Goal: Task Accomplishment & Management: Use online tool/utility

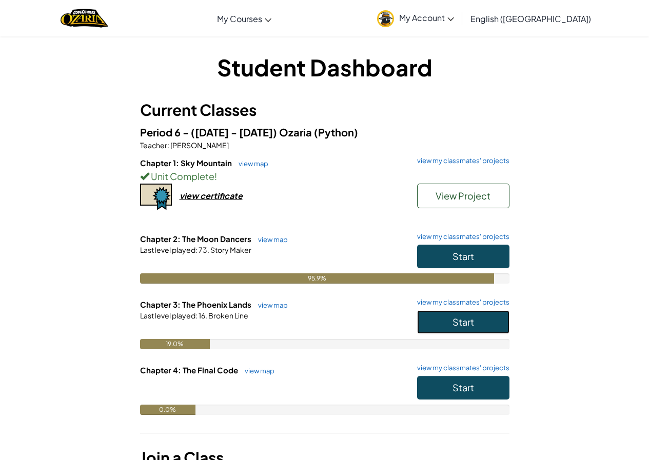
click at [457, 313] on button "Start" at bounding box center [463, 323] width 92 height 24
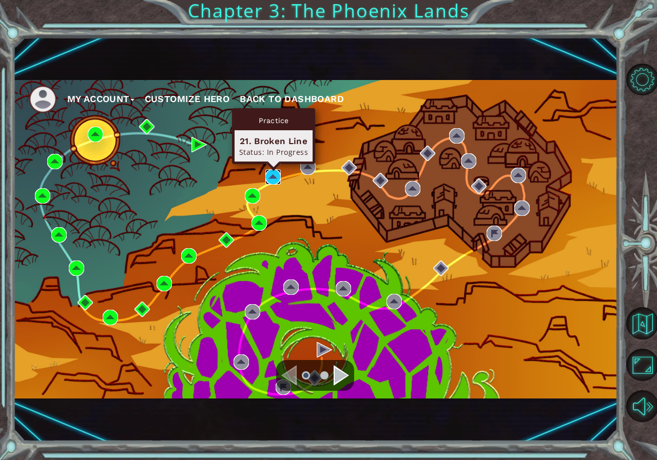
click at [272, 175] on img at bounding box center [272, 176] width 15 height 15
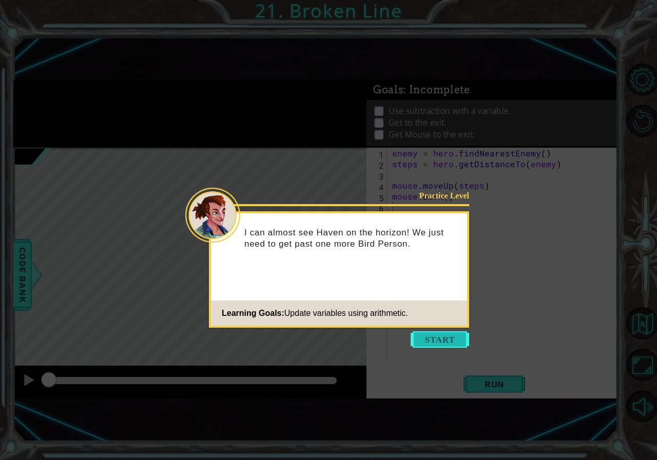
click at [436, 339] on button "Start" at bounding box center [440, 340] width 59 height 16
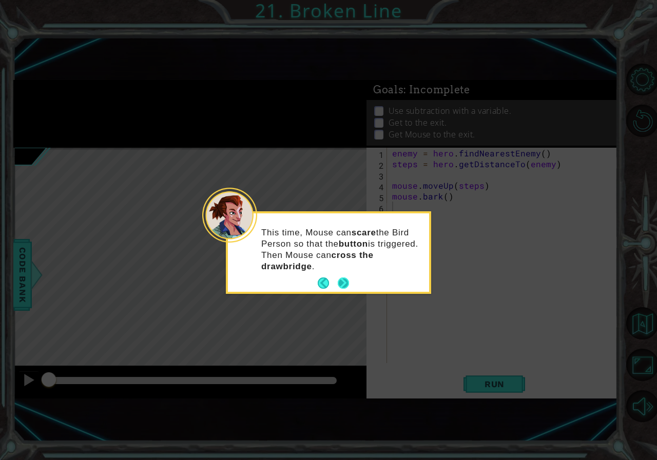
click at [347, 278] on button "Next" at bounding box center [343, 283] width 11 height 11
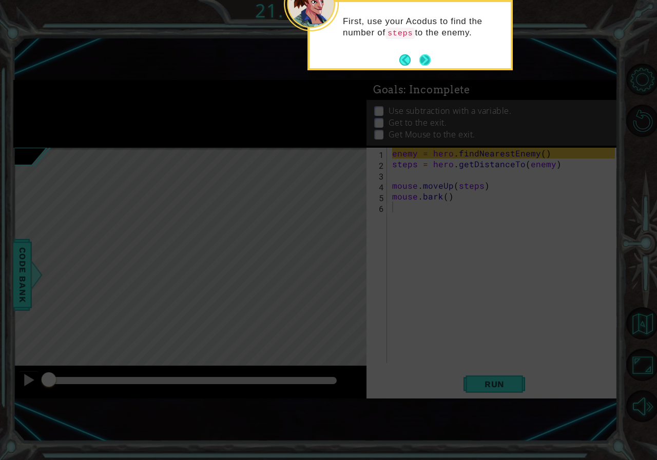
click at [422, 57] on button "Next" at bounding box center [424, 59] width 11 height 11
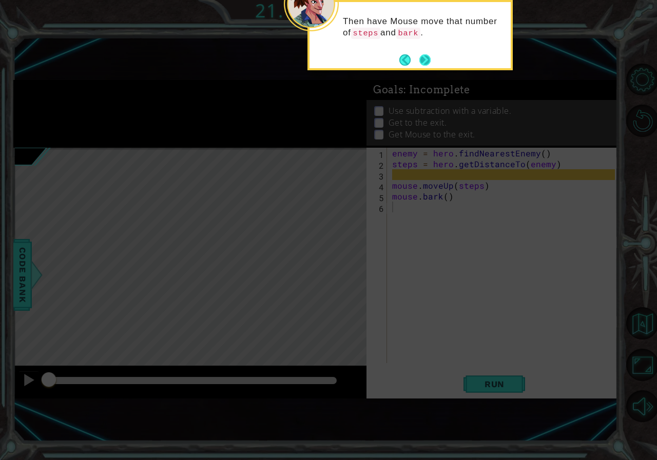
click at [423, 60] on button "Next" at bounding box center [425, 60] width 12 height 12
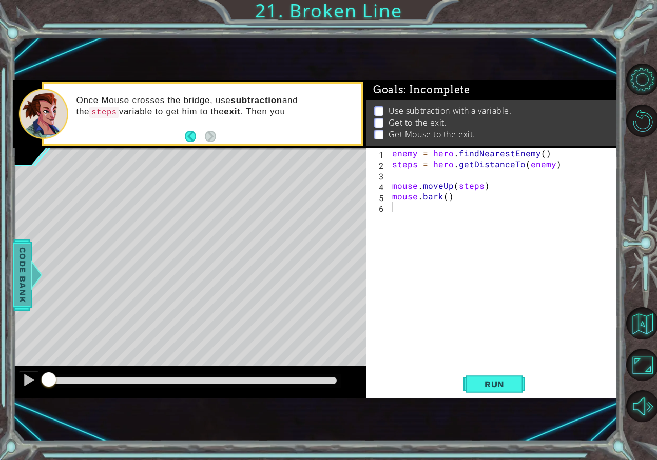
click at [19, 266] on span "Code Bank" at bounding box center [22, 274] width 16 height 63
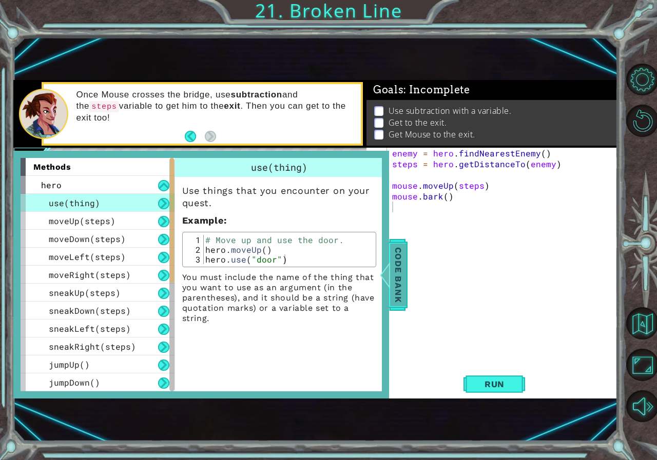
click at [397, 276] on span "Code Bank" at bounding box center [398, 274] width 16 height 63
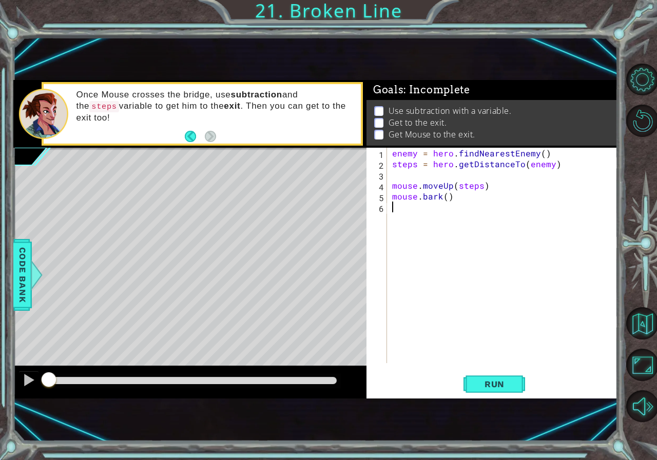
click at [418, 205] on div "enemy = hero . findNearestEnemy ( ) steps = hero . getDistanceTo ( enemy ) mous…" at bounding box center [505, 266] width 230 height 237
click at [484, 398] on div "1 2 3 4 5 6 enemy = hero . findNearestEnemy ( ) steps = hero . getDistanceTo ( …" at bounding box center [492, 273] width 251 height 251
click at [489, 390] on button "Run" at bounding box center [495, 384] width 62 height 25
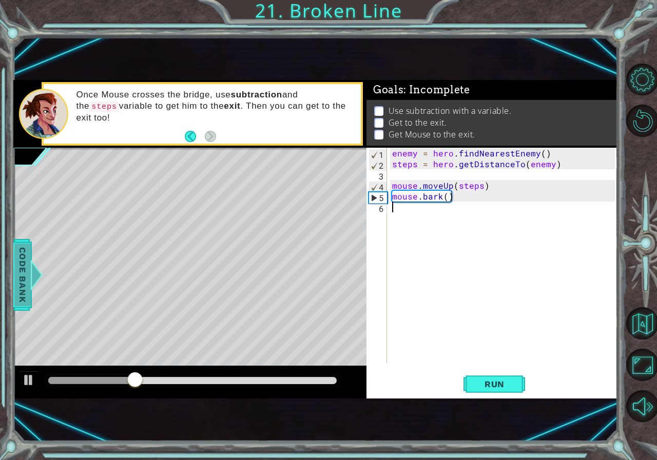
click at [26, 259] on span "Code Bank" at bounding box center [22, 274] width 16 height 63
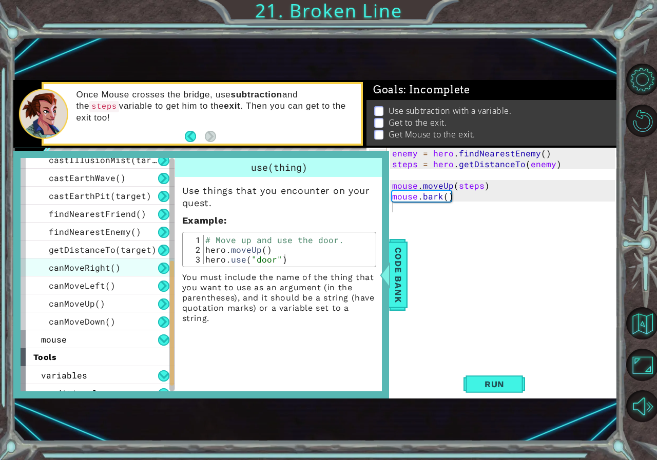
scroll to position [287, 0]
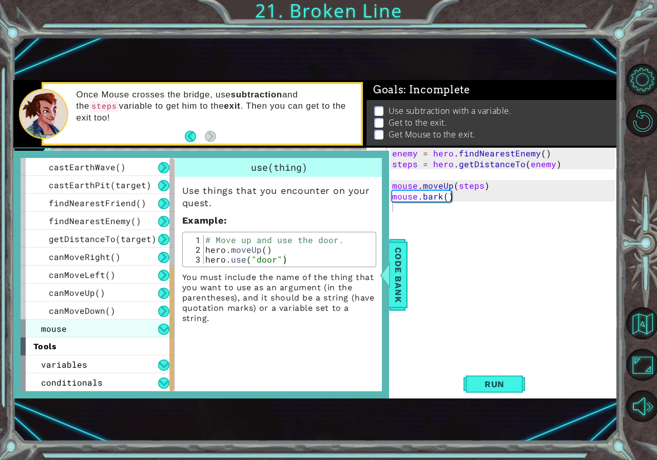
click at [92, 334] on div "mouse" at bounding box center [98, 329] width 154 height 18
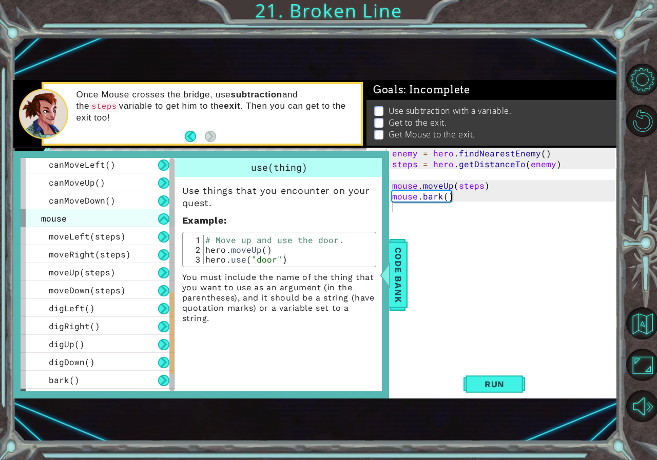
scroll to position [347, 0]
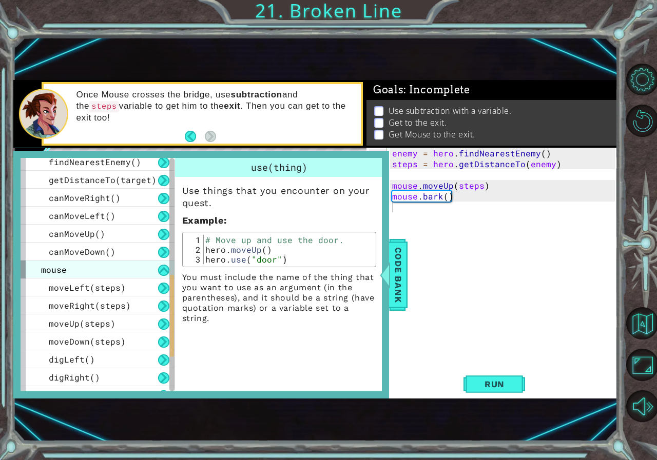
click at [113, 268] on div "mouse" at bounding box center [98, 270] width 154 height 18
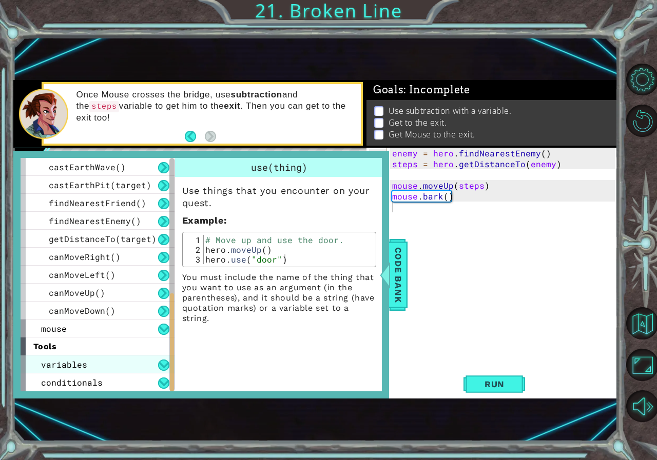
click at [89, 363] on div "variables" at bounding box center [98, 365] width 154 height 18
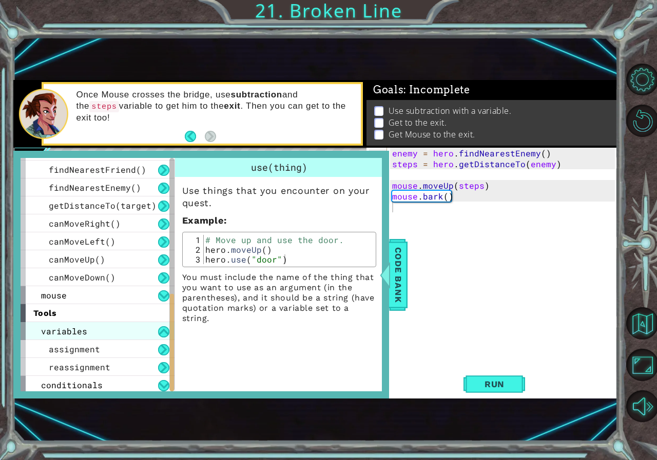
scroll to position [323, 0]
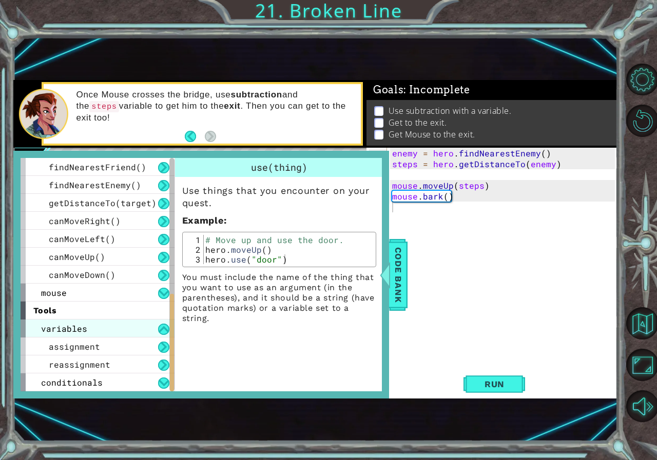
click at [95, 328] on div "variables" at bounding box center [98, 329] width 154 height 18
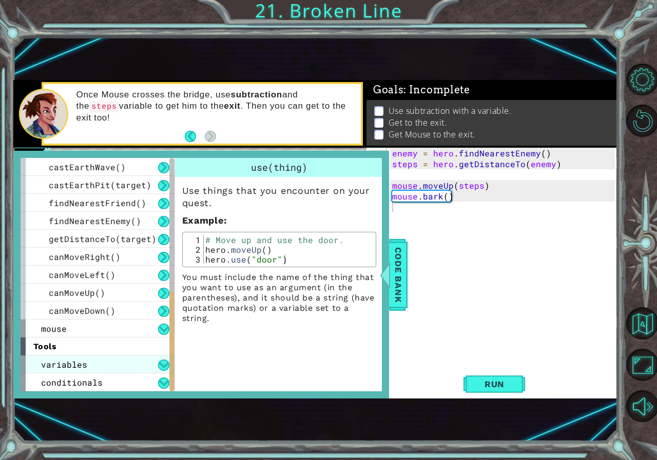
click at [73, 365] on span "variables" at bounding box center [64, 364] width 46 height 11
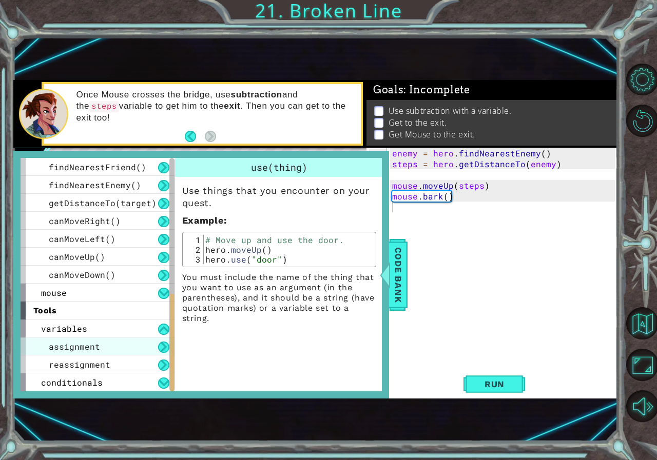
click at [82, 345] on span "assignment" at bounding box center [74, 346] width 51 height 11
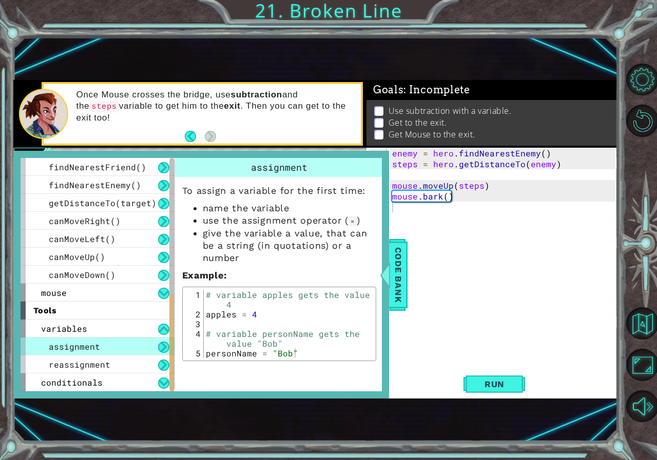
click at [82, 345] on span "assignment" at bounding box center [74, 346] width 51 height 11
click at [75, 366] on span "reassignment" at bounding box center [80, 364] width 62 height 11
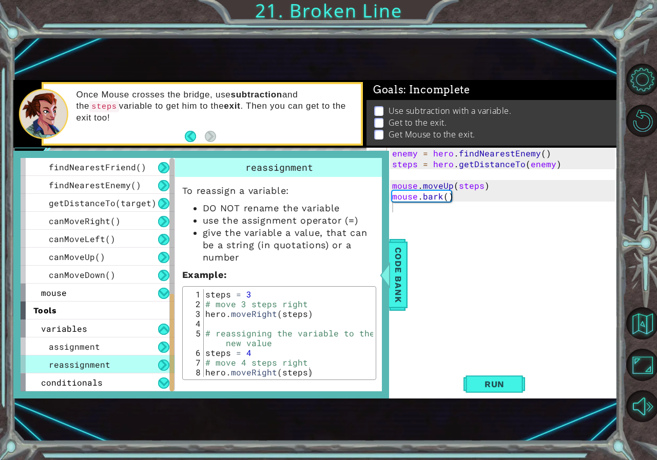
click at [81, 357] on div "reassignment" at bounding box center [98, 365] width 154 height 18
click at [92, 319] on div "tools" at bounding box center [98, 311] width 154 height 18
click at [87, 331] on div "variables" at bounding box center [98, 329] width 154 height 18
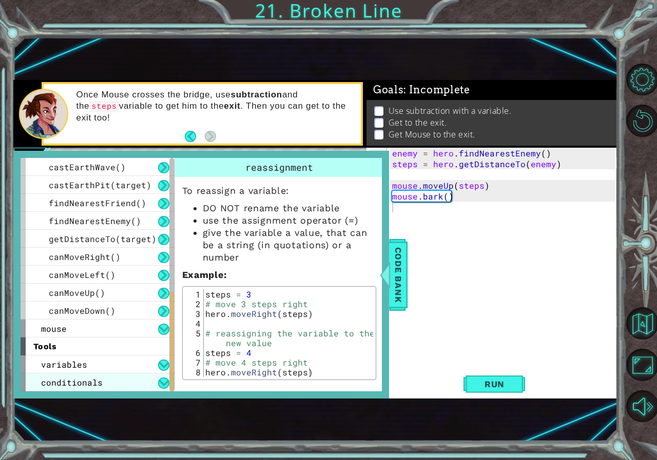
click at [63, 382] on span "conditionals" at bounding box center [72, 382] width 62 height 11
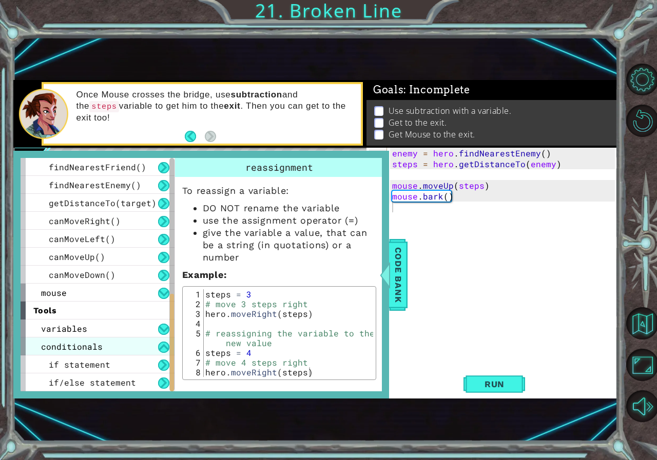
click at [106, 347] on div "conditionals" at bounding box center [98, 347] width 154 height 18
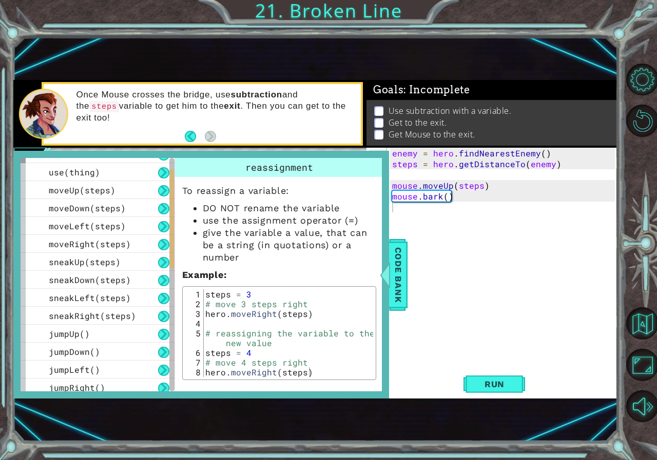
scroll to position [0, 0]
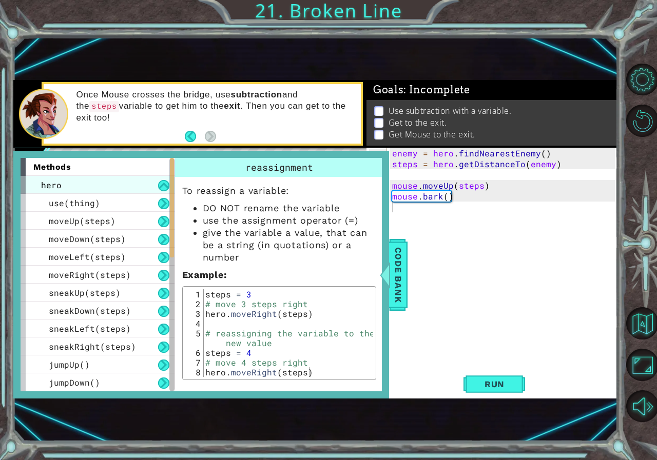
click at [121, 186] on div "hero" at bounding box center [98, 185] width 154 height 18
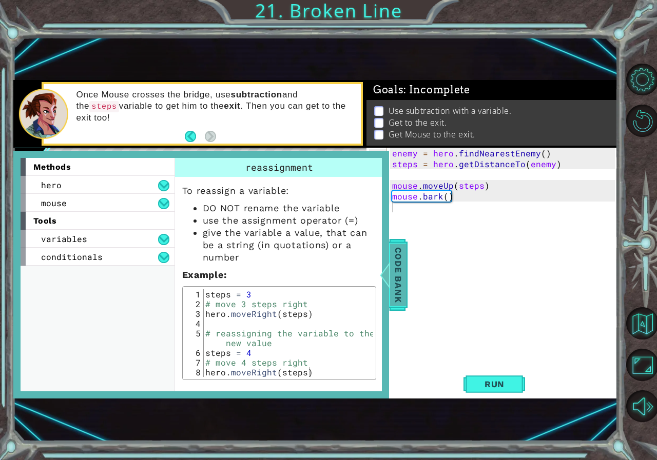
click at [398, 252] on span "Code Bank" at bounding box center [398, 274] width 16 height 63
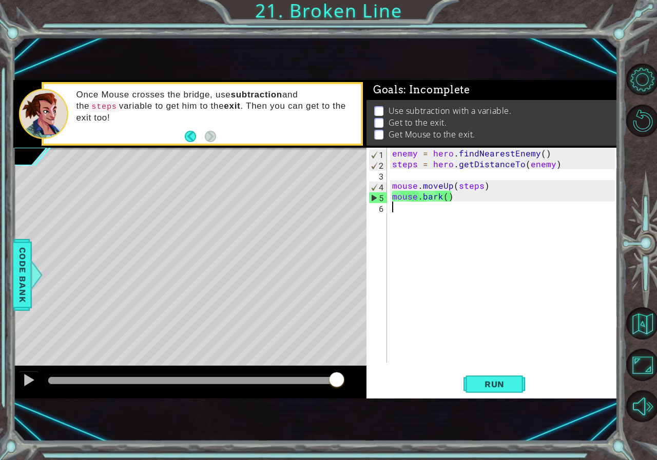
click at [400, 205] on div "enemy = hero . findNearestEnemy ( ) steps = hero . getDistanceTo ( enemy ) mous…" at bounding box center [505, 266] width 230 height 237
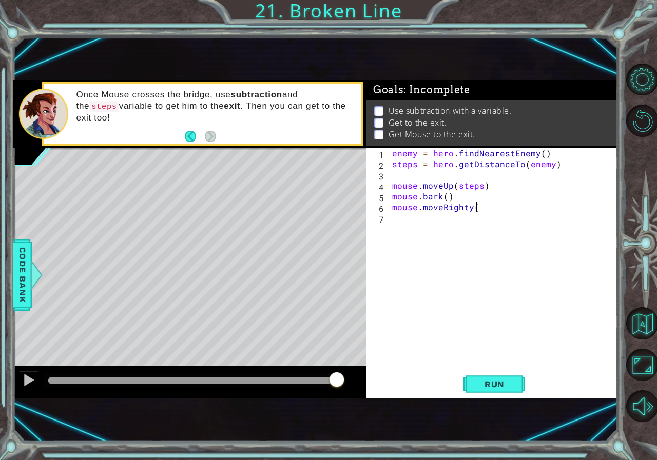
scroll to position [0, 5]
click at [474, 209] on div "enemy = hero . findNearestEnemy ( ) steps = hero . getDistanceTo ( enemy ) mous…" at bounding box center [505, 266] width 230 height 237
click at [468, 210] on div "enemy = hero . findNearestEnemy ( ) steps = hero . getDistanceTo ( enemy ) mous…" at bounding box center [505, 266] width 230 height 237
click at [473, 209] on div "enemy = hero . findNearestEnemy ( ) steps = hero . getDistanceTo ( enemy ) mous…" at bounding box center [505, 266] width 230 height 237
type textarea "mouse.moveRight(2)"
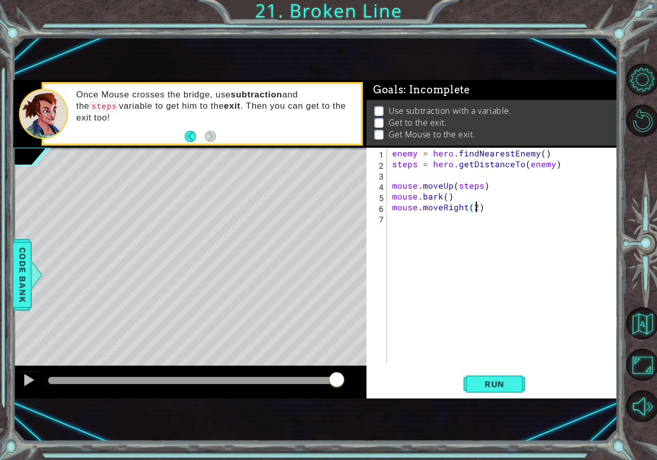
click at [416, 227] on div "enemy = hero . findNearestEnemy ( ) steps = hero . getDistanceTo ( enemy ) mous…" at bounding box center [505, 266] width 230 height 237
type textarea "mouse.digRight()"
type textarea "mouse."
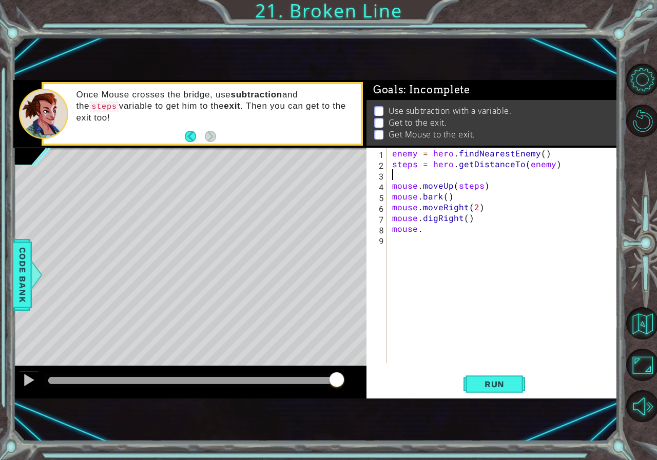
click at [430, 180] on div "enemy = hero . findNearestEnemy ( ) steps = hero . getDistanceTo ( enemy ) mous…" at bounding box center [505, 266] width 230 height 237
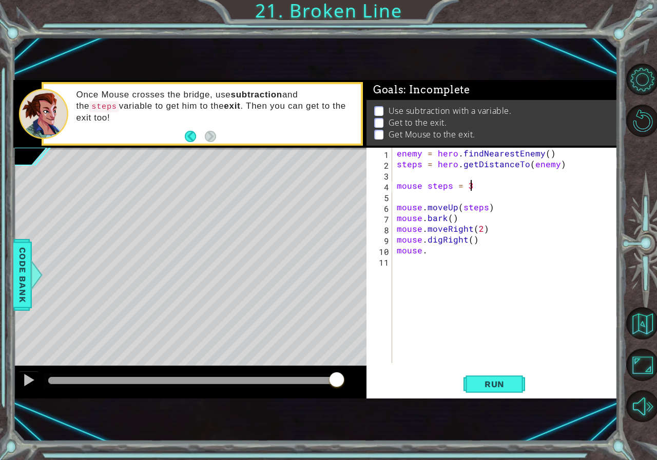
scroll to position [0, 4]
click at [21, 256] on span "Code Bank" at bounding box center [22, 274] width 16 height 63
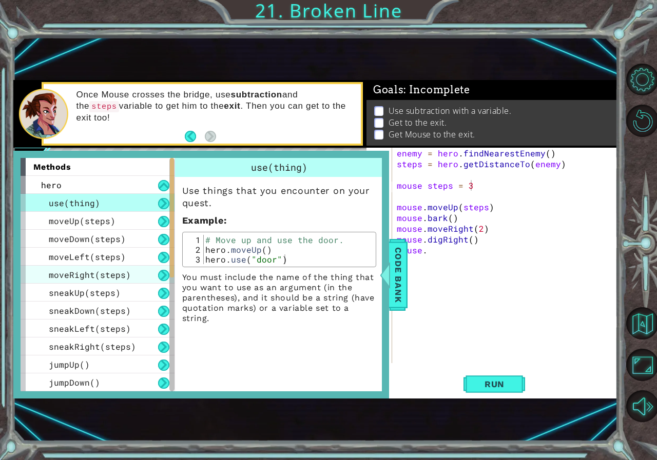
click at [103, 277] on span "moveRight(steps)" at bounding box center [90, 275] width 82 height 11
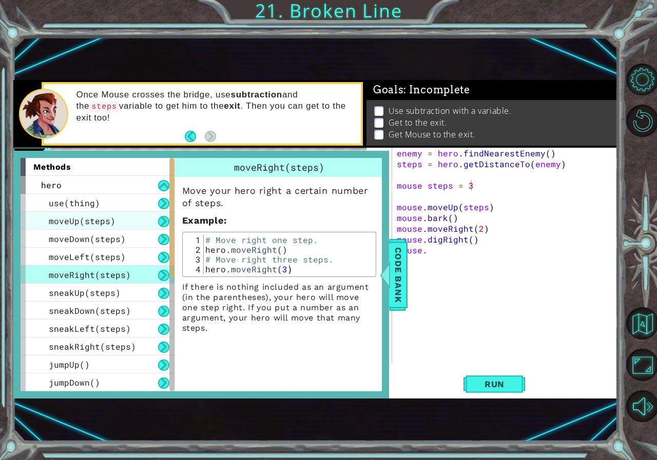
click at [105, 224] on span "moveUp(steps)" at bounding box center [82, 221] width 67 height 11
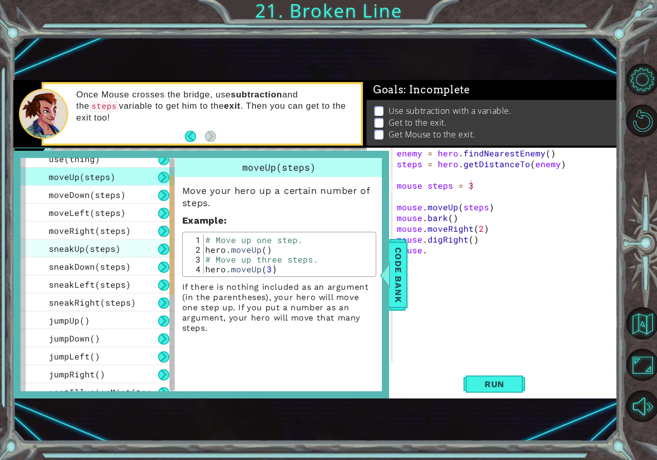
scroll to position [103, 0]
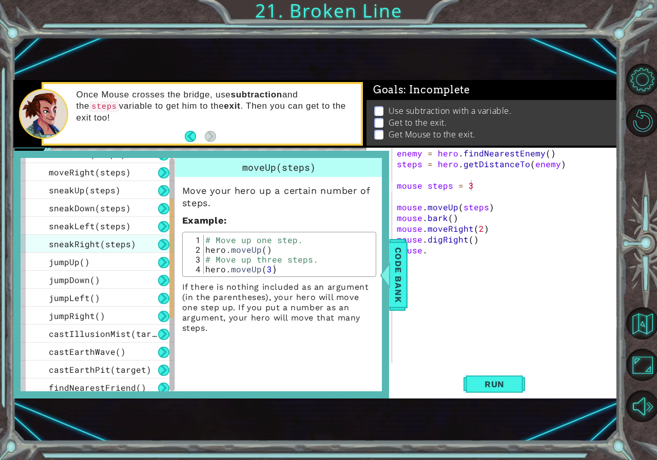
click at [119, 239] on span "sneakRight(steps)" at bounding box center [92, 244] width 87 height 11
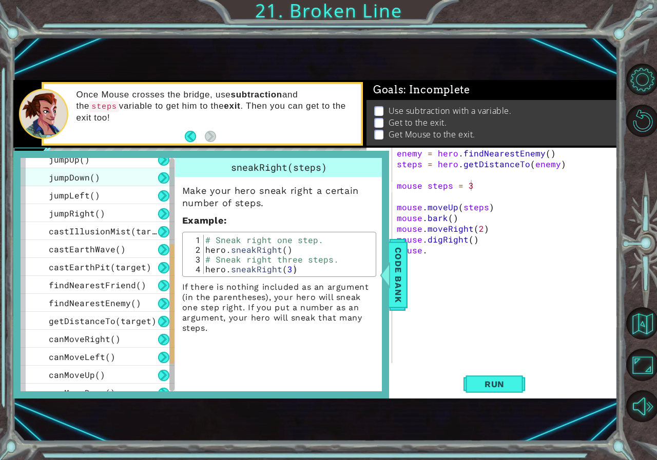
scroll to position [287, 0]
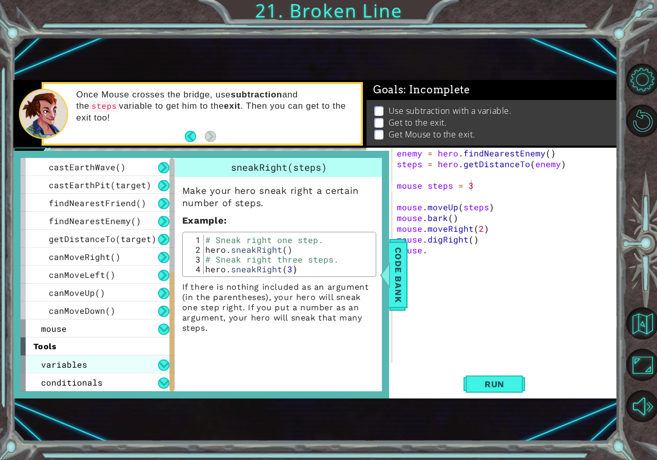
click at [72, 359] on div "variables" at bounding box center [98, 365] width 154 height 18
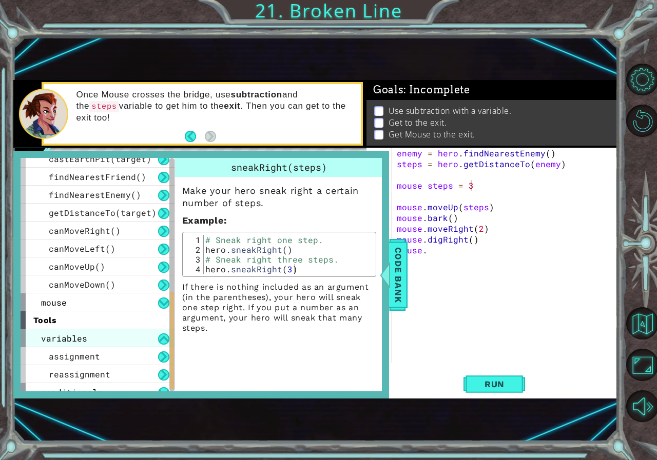
scroll to position [323, 0]
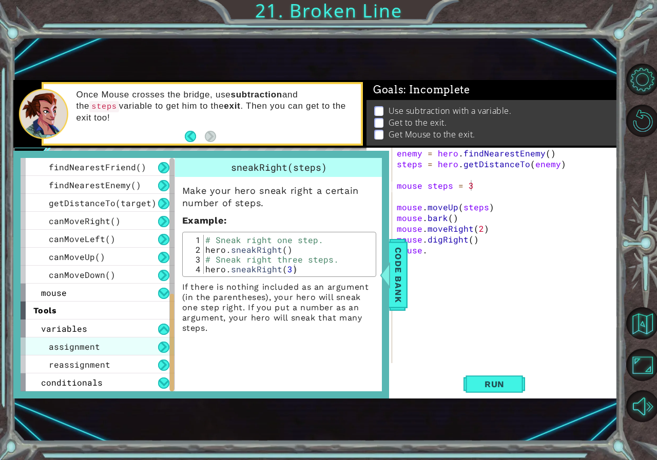
click at [85, 346] on span "assignment" at bounding box center [74, 346] width 51 height 11
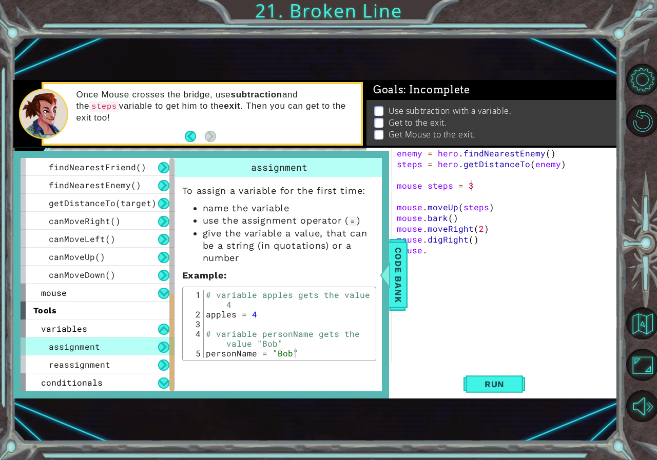
click at [85, 346] on span "assignment" at bounding box center [74, 346] width 51 height 11
click at [67, 377] on div "conditionals" at bounding box center [98, 383] width 154 height 18
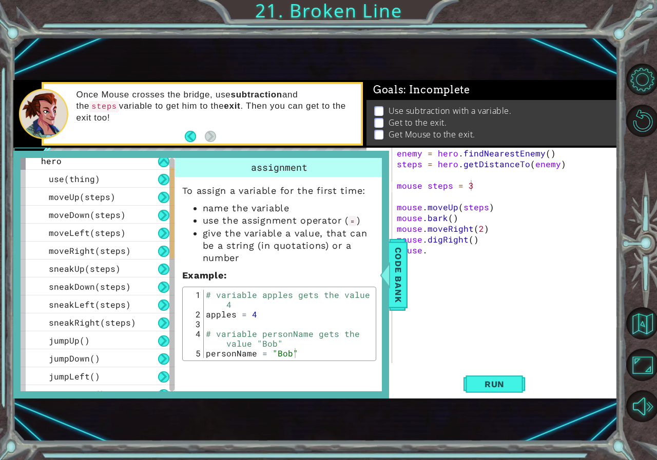
scroll to position [0, 0]
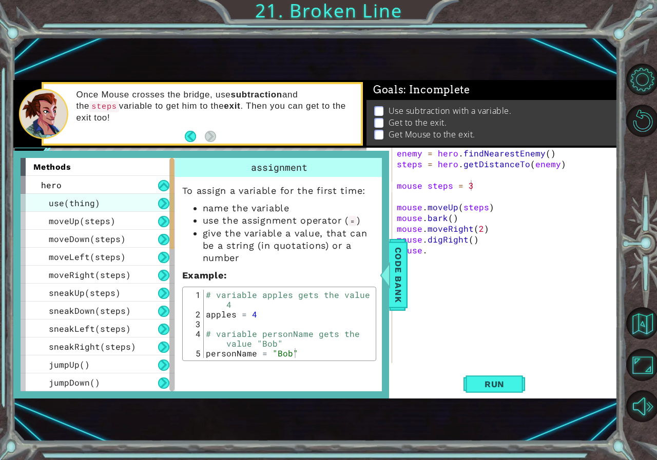
click at [137, 200] on div "use(thing)" at bounding box center [98, 203] width 154 height 18
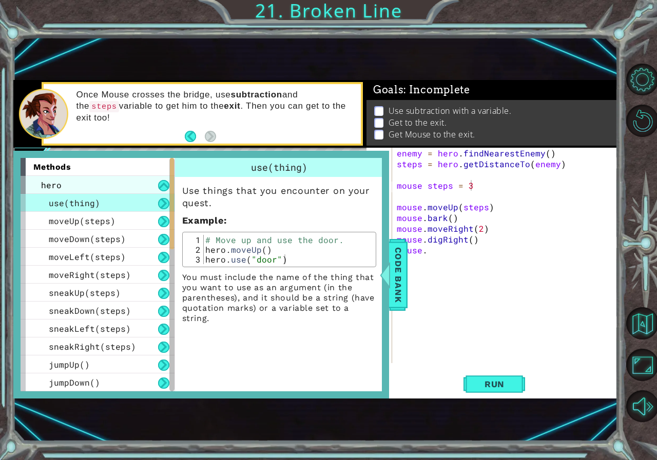
click at [148, 190] on div "hero" at bounding box center [98, 185] width 154 height 18
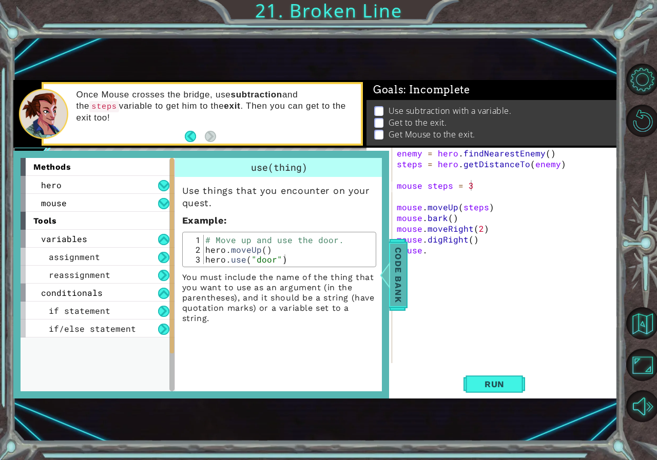
click at [398, 281] on span "Code Bank" at bounding box center [398, 274] width 16 height 63
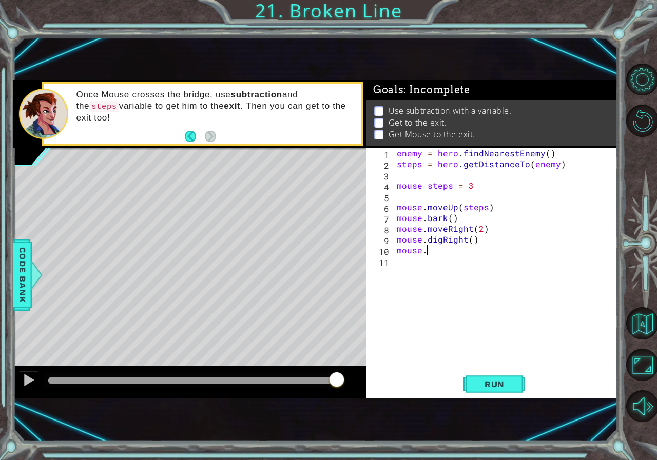
scroll to position [0, 2]
click at [427, 249] on div "enemy = hero . findNearestEnemy ( ) steps = hero . getDistanceTo ( enemy ) mous…" at bounding box center [507, 266] width 225 height 237
click at [479, 187] on div "enemy = hero . findNearestEnemy ( ) steps = hero . getDistanceTo ( enemy ) mous…" at bounding box center [507, 266] width 225 height 237
type textarea "m"
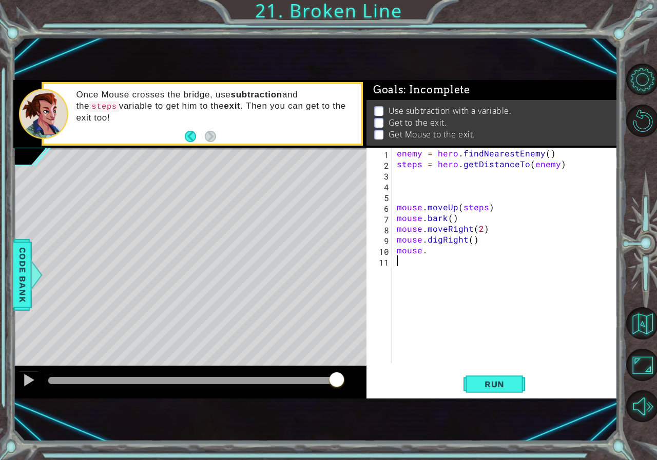
click at [428, 256] on div "enemy = hero . findNearestEnemy ( ) steps = hero . getDistanceTo ( enemy ) mous…" at bounding box center [507, 266] width 225 height 237
click at [436, 254] on div "enemy = hero . findNearestEnemy ( ) steps = hero . getDistanceTo ( enemy ) mous…" at bounding box center [507, 266] width 225 height 237
type textarea "mouse.moveUp(3)"
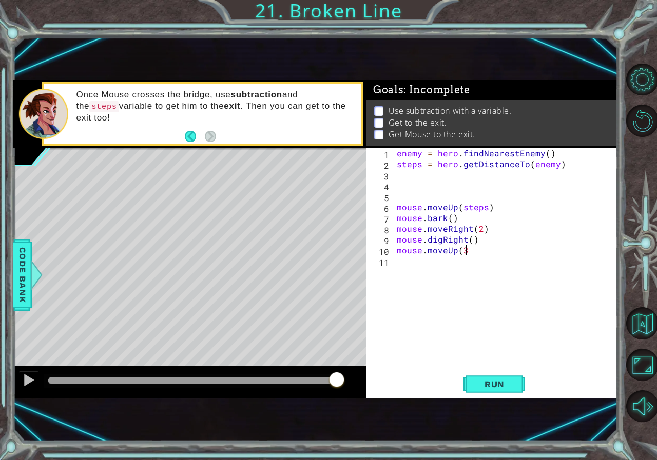
scroll to position [0, 4]
click at [420, 260] on div "enemy = hero . findNearestEnemy ( ) steps = hero . getDistanceTo ( enemy ) mous…" at bounding box center [507, 266] width 225 height 237
type textarea "hero.moveright()"
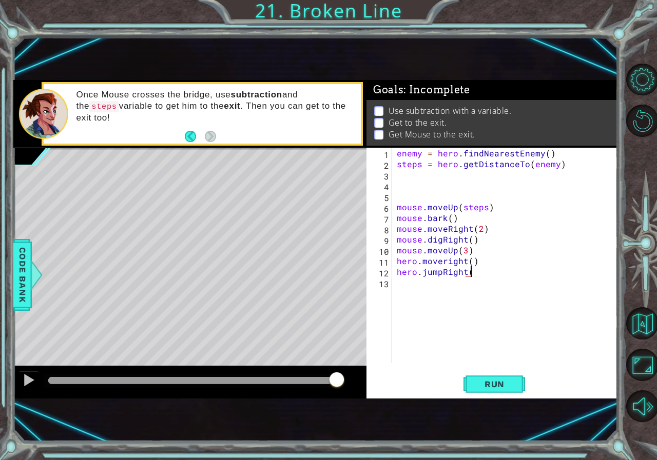
type textarea "hero.jumpRight()"
click at [490, 383] on span "Run" at bounding box center [494, 384] width 41 height 10
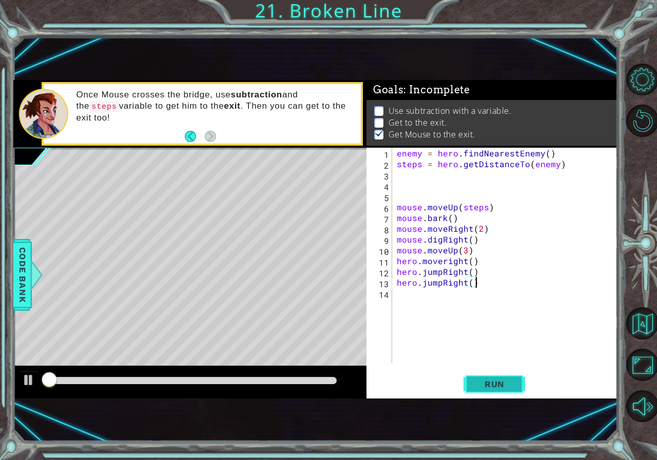
scroll to position [6, 0]
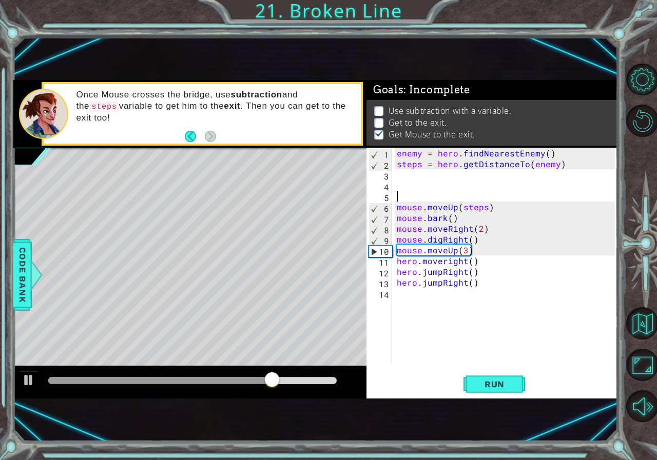
click at [439, 199] on div "enemy = hero . findNearestEnemy ( ) steps = hero . getDistanceTo ( enemy ) mous…" at bounding box center [507, 266] width 225 height 237
click at [434, 186] on div "enemy = hero . findNearestEnemy ( ) steps = hero . getDistanceTo ( enemy ) mous…" at bounding box center [507, 266] width 225 height 237
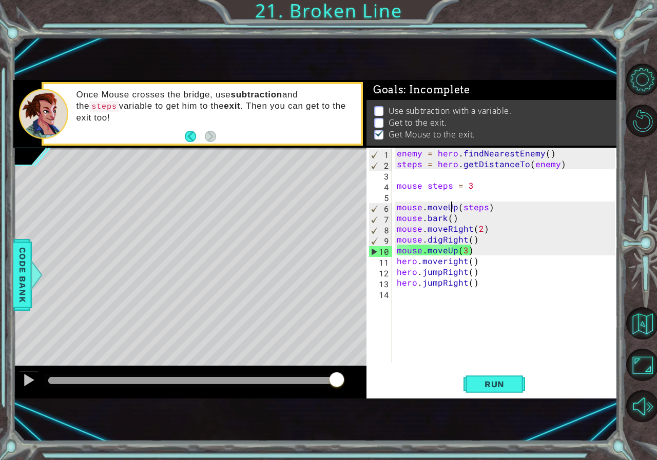
click at [450, 205] on div "enemy = hero . findNearestEnemy ( ) steps = hero . getDistanceTo ( enemy ) mous…" at bounding box center [507, 266] width 225 height 237
click at [448, 221] on div "enemy = hero . findNearestEnemy ( ) steps = hero . getDistanceTo ( enemy ) mous…" at bounding box center [507, 266] width 225 height 237
type textarea "mouse.bark()"
click at [449, 221] on div "enemy = hero . findNearestEnemy ( ) steps = hero . getDistanceTo ( enemy ) mous…" at bounding box center [507, 266] width 225 height 237
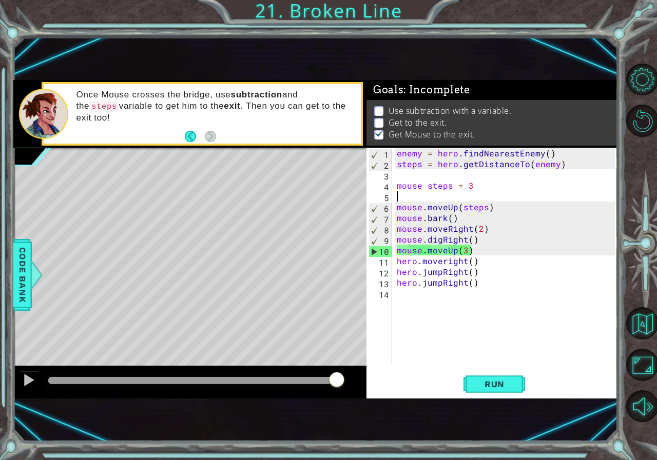
click at [450, 192] on div "enemy = hero . findNearestEnemy ( ) steps = hero . getDistanceTo ( enemy ) mous…" at bounding box center [507, 266] width 225 height 237
click at [449, 184] on div "enemy = hero . findNearestEnemy ( ) steps = hero . getDistanceTo ( enemy ) mous…" at bounding box center [507, 266] width 225 height 237
click at [482, 185] on div "enemy = hero . findNearestEnemy ( ) steps = hero . getDistanceTo ( enemy ) mous…" at bounding box center [507, 266] width 225 height 237
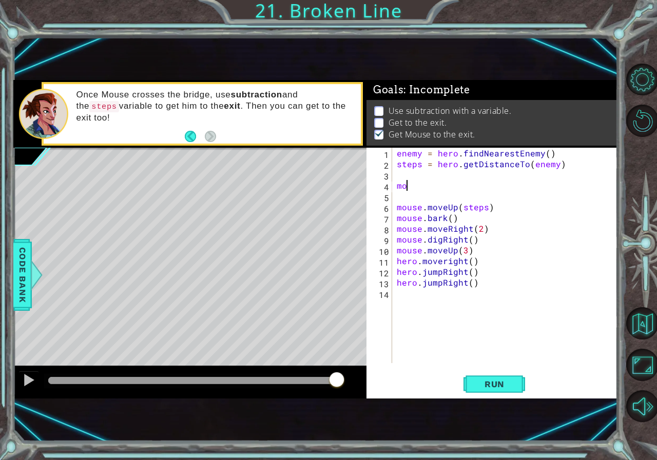
type textarea "m"
type textarea "s"
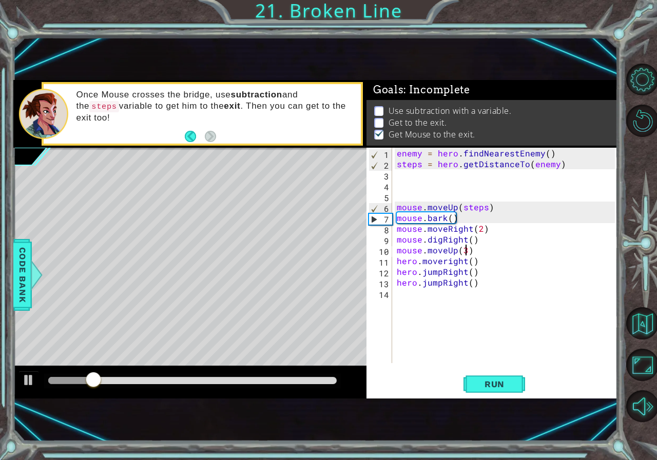
click at [468, 255] on div "enemy = hero . findNearestEnemy ( ) steps = hero . getDistanceTo ( enemy ) mous…" at bounding box center [507, 266] width 225 height 237
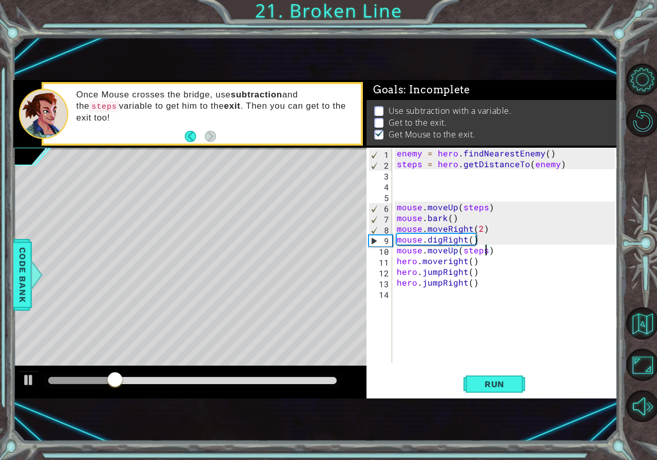
scroll to position [0, 5]
type textarea "hero.jumpRight()"
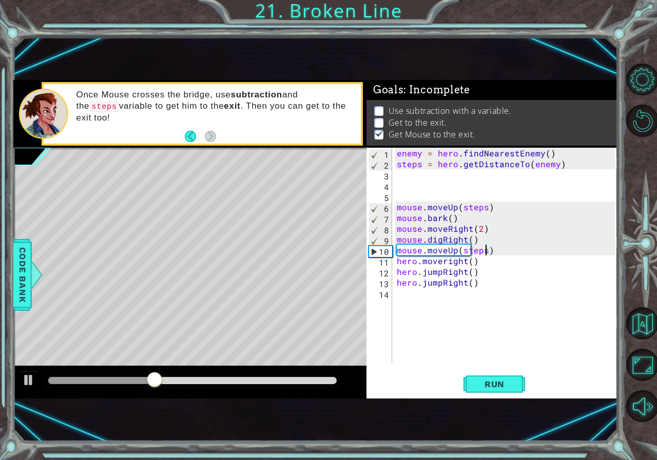
type textarea "mouse.digRight()"
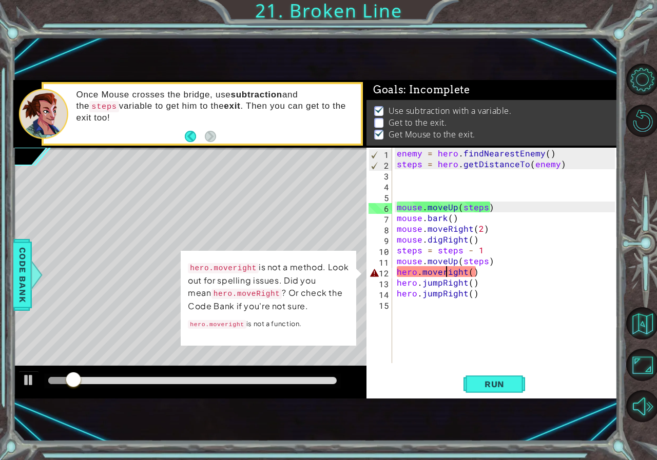
click at [445, 274] on div "enemy = hero . findNearestEnemy ( ) steps = hero . getDistanceTo ( enemy ) mous…" at bounding box center [507, 266] width 225 height 237
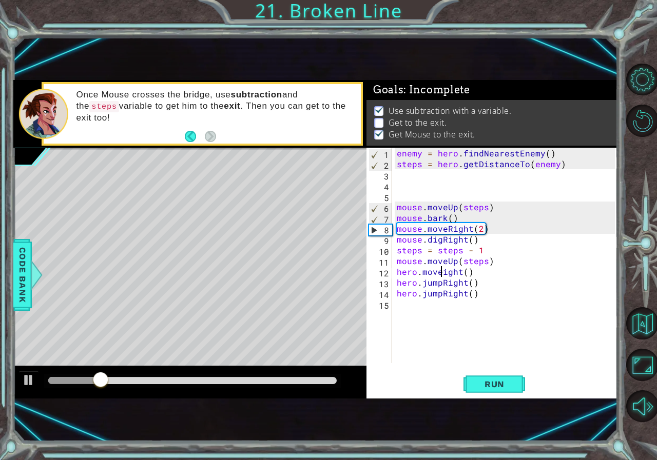
scroll to position [0, 3]
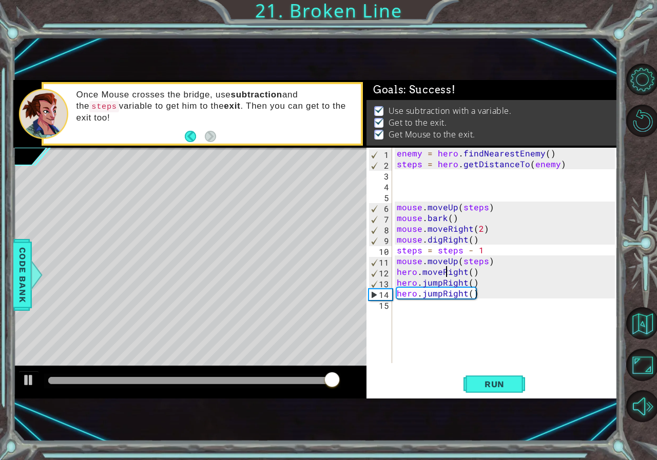
type textarea "hero.moveRight()"
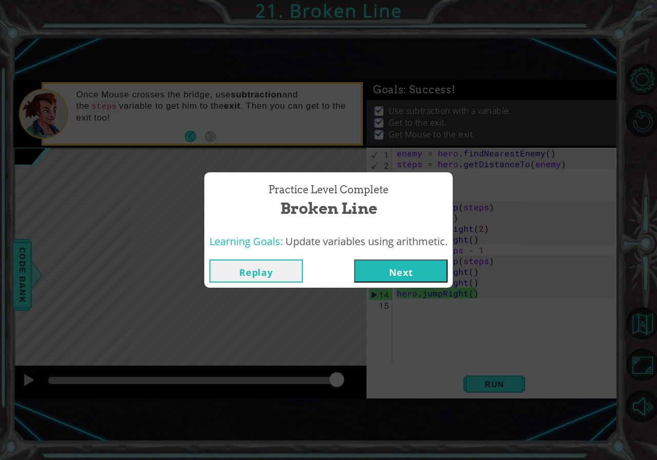
click at [424, 281] on button "Next" at bounding box center [400, 271] width 93 height 23
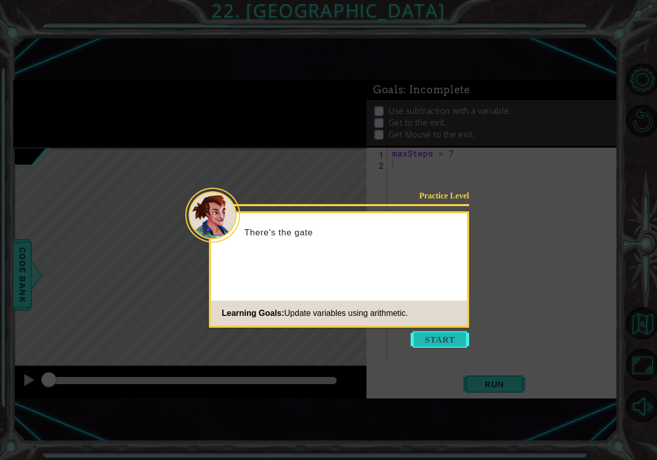
click at [445, 335] on button "Start" at bounding box center [440, 340] width 59 height 16
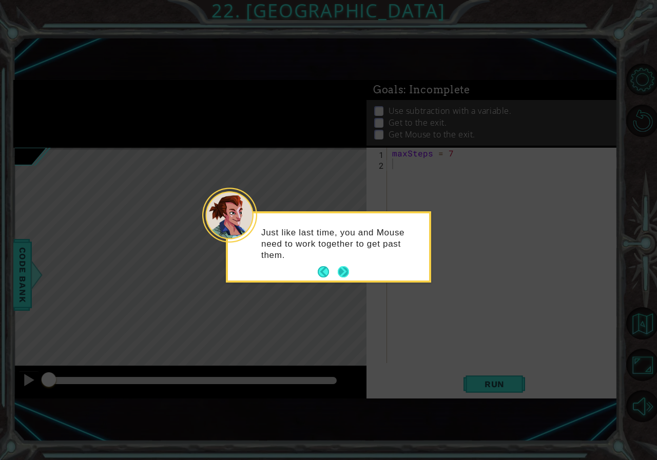
click at [347, 268] on button "Next" at bounding box center [344, 272] width 14 height 14
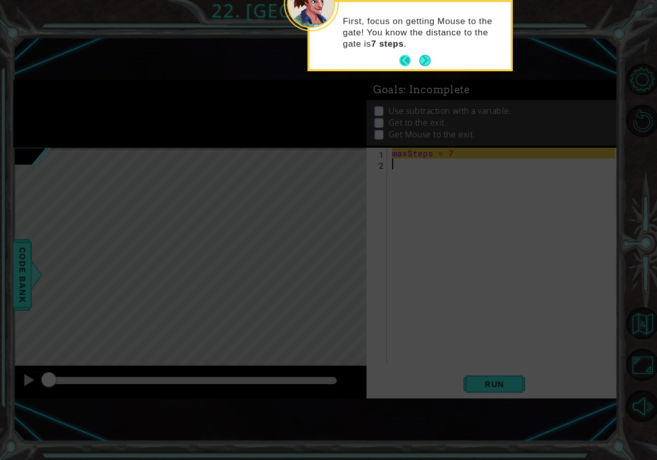
click at [406, 59] on button "Back" at bounding box center [409, 60] width 20 height 11
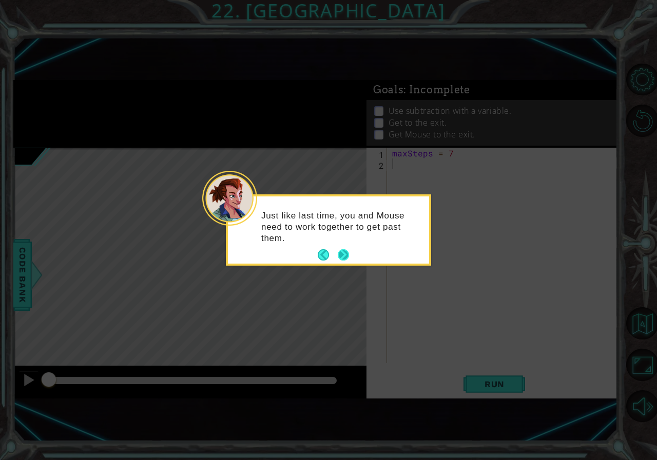
click at [346, 253] on button "Next" at bounding box center [343, 254] width 11 height 11
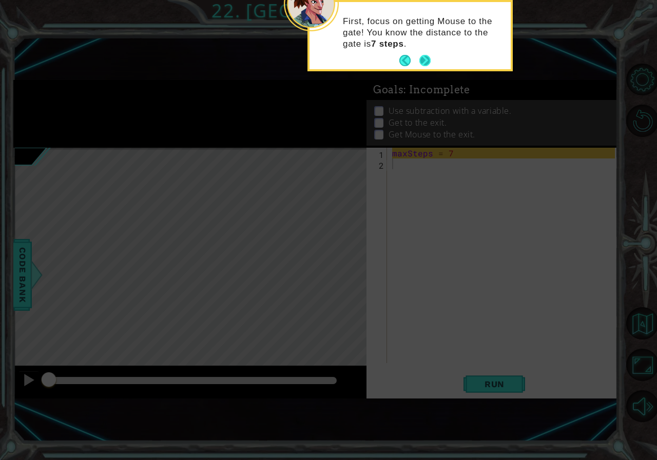
click at [425, 60] on button "Next" at bounding box center [424, 60] width 11 height 11
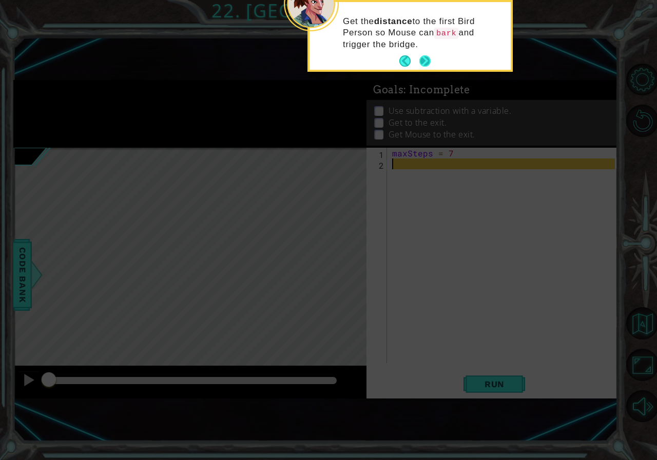
click at [423, 62] on button "Next" at bounding box center [424, 60] width 11 height 11
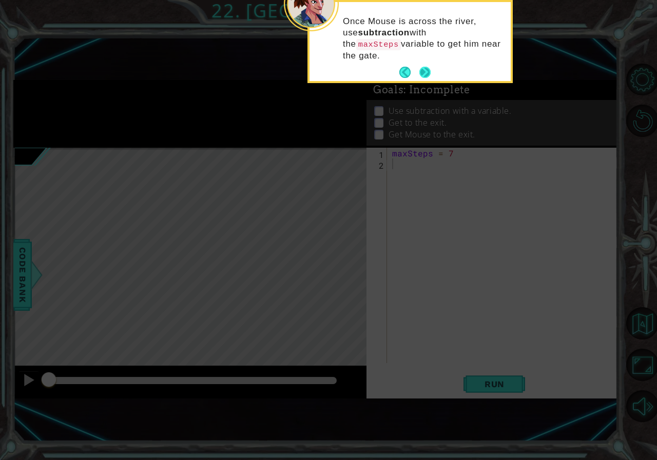
click at [420, 67] on button "Next" at bounding box center [424, 72] width 11 height 11
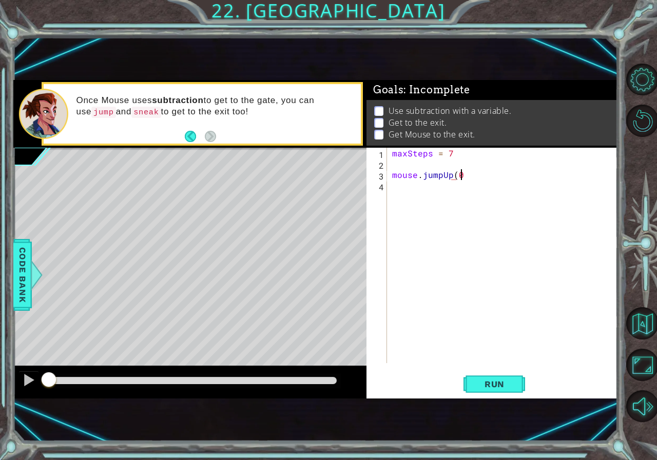
scroll to position [0, 4]
click at [522, 391] on button "Run" at bounding box center [495, 384] width 62 height 25
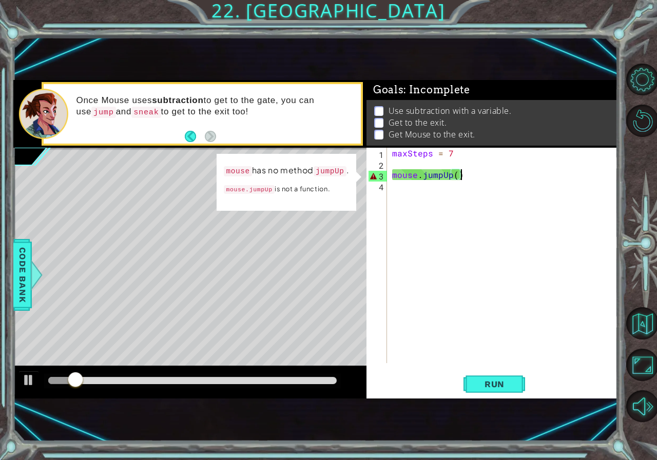
click at [462, 178] on div "maxSteps = 7 mouse . jumpUp ( )" at bounding box center [505, 266] width 230 height 237
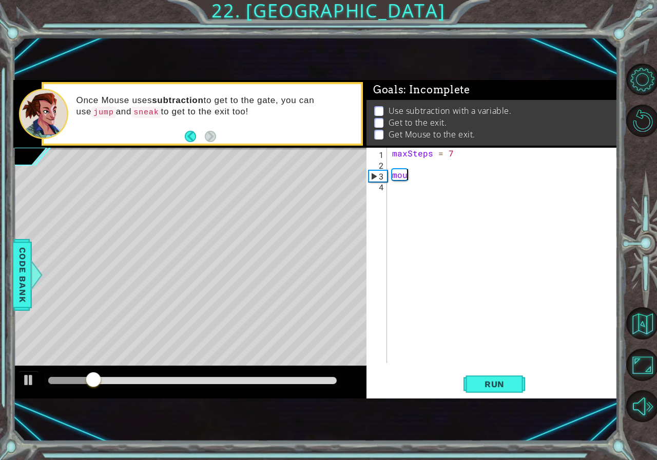
scroll to position [0, 0]
type textarea "m"
click at [641, 321] on button "Back to Map" at bounding box center [642, 324] width 32 height 32
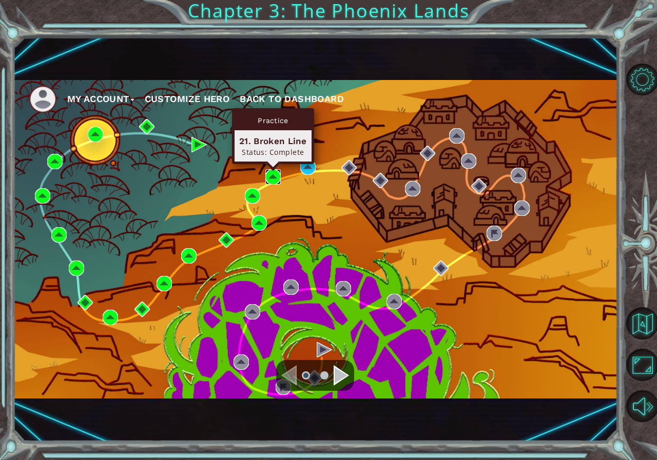
click at [269, 174] on img at bounding box center [272, 176] width 15 height 15
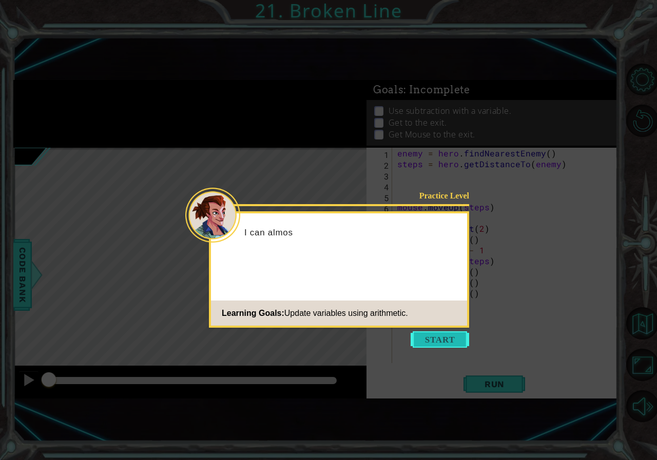
click at [442, 337] on button "Start" at bounding box center [440, 340] width 59 height 16
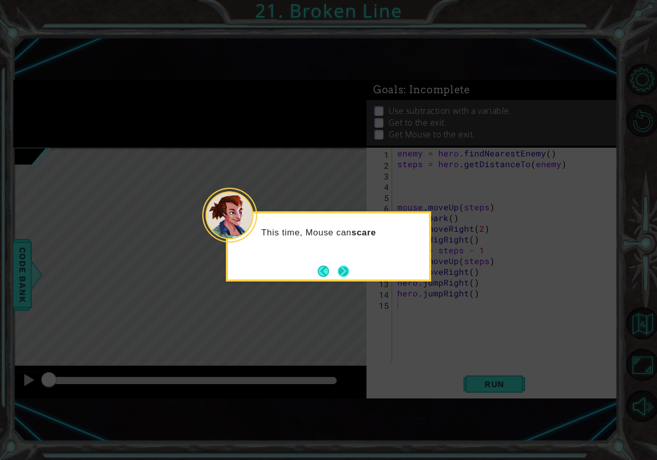
click at [345, 273] on button "Next" at bounding box center [343, 271] width 11 height 11
click at [345, 275] on icon at bounding box center [328, 230] width 657 height 460
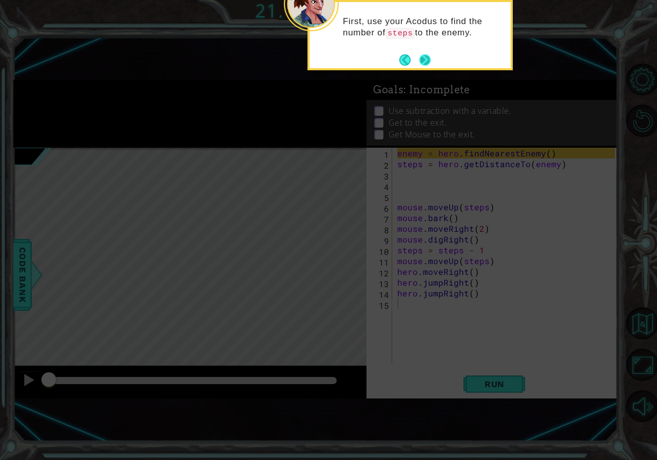
click at [424, 62] on button "Next" at bounding box center [424, 59] width 11 height 11
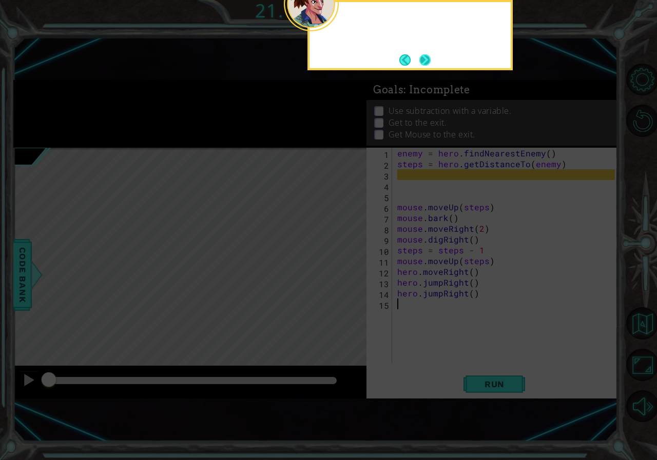
click at [424, 62] on button "Next" at bounding box center [424, 59] width 11 height 11
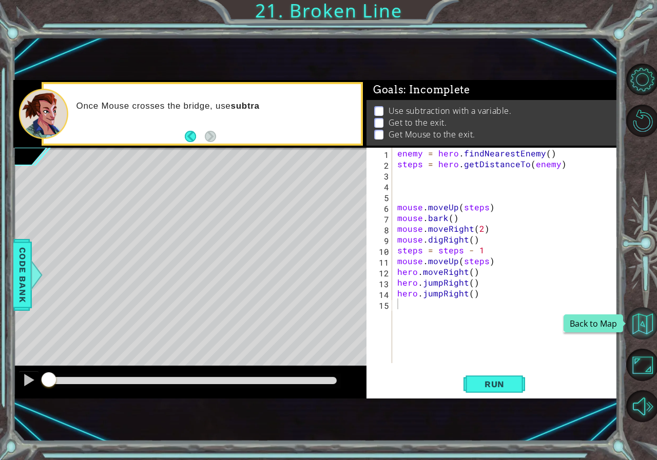
click at [641, 335] on button "Back to Map" at bounding box center [642, 324] width 32 height 32
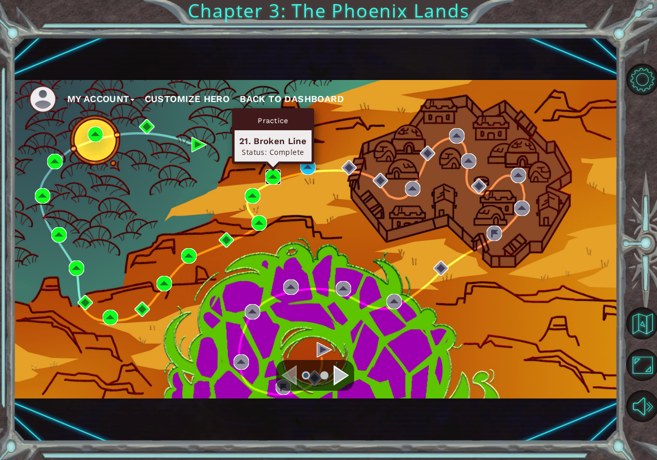
click at [280, 172] on img at bounding box center [272, 176] width 15 height 15
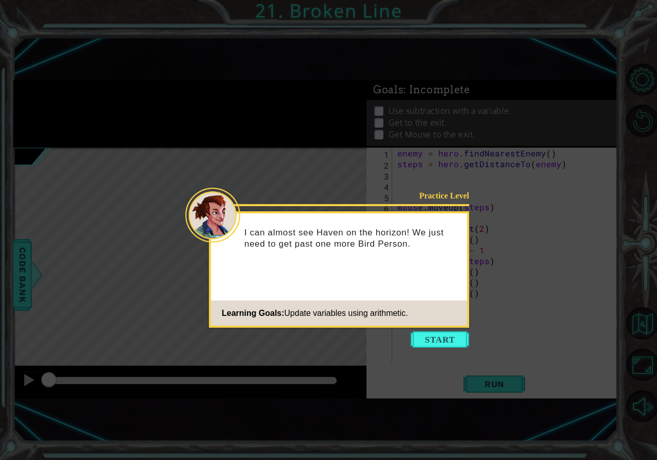
click at [436, 331] on icon at bounding box center [328, 230] width 657 height 460
click at [438, 334] on button "Start" at bounding box center [440, 340] width 59 height 16
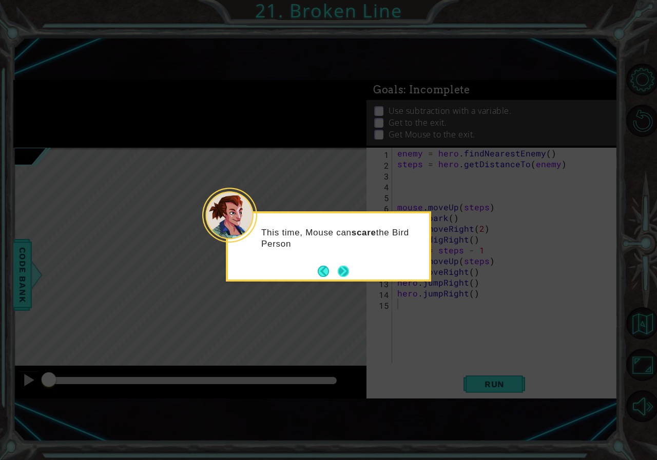
click at [343, 268] on button "Next" at bounding box center [343, 271] width 12 height 12
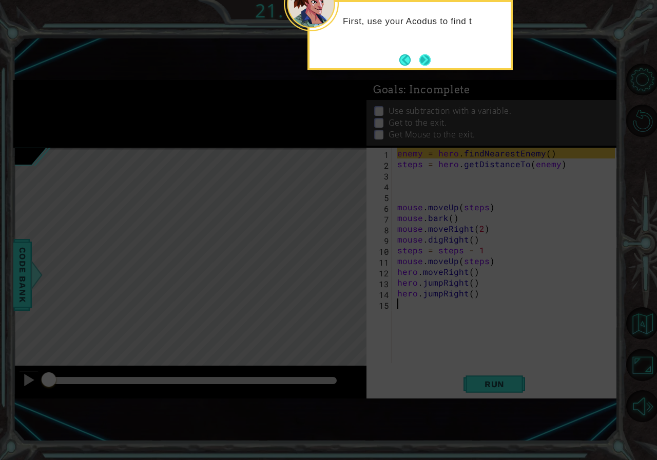
click at [423, 56] on button "Next" at bounding box center [424, 59] width 11 height 11
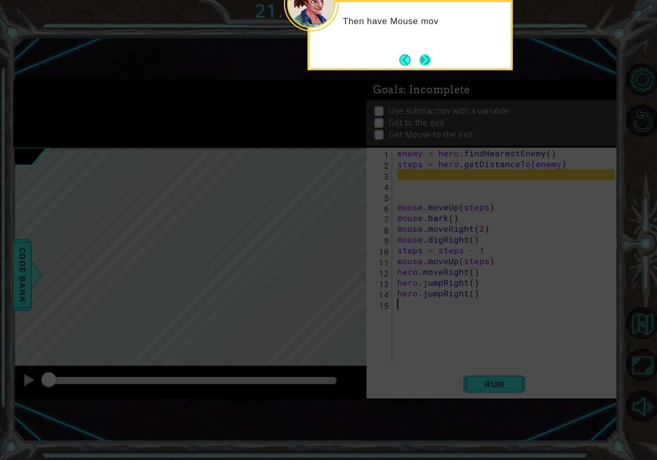
click at [421, 56] on button "Next" at bounding box center [425, 60] width 14 height 14
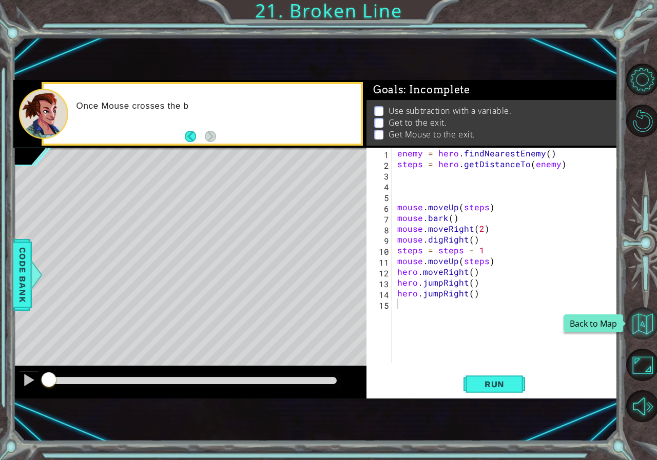
click at [649, 325] on button "Back to Map" at bounding box center [642, 324] width 32 height 32
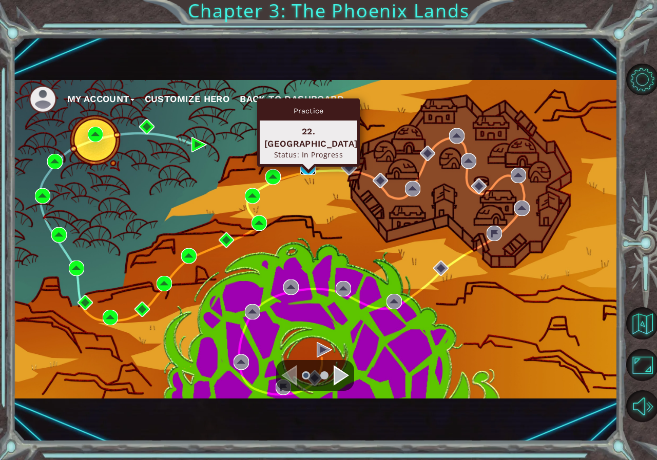
click at [308, 163] on img at bounding box center [307, 167] width 15 height 15
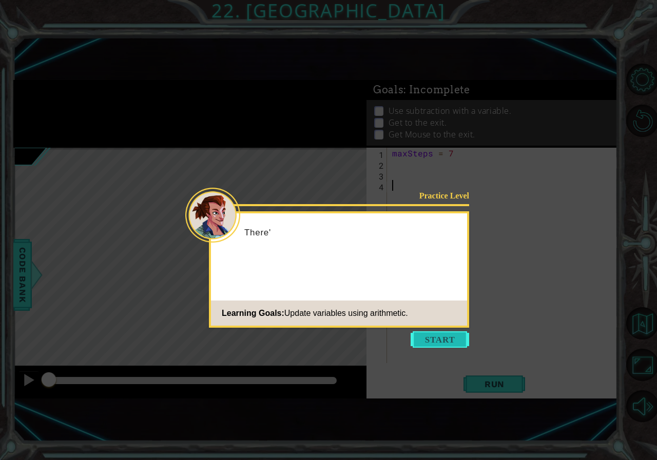
click at [447, 344] on button "Start" at bounding box center [440, 340] width 59 height 16
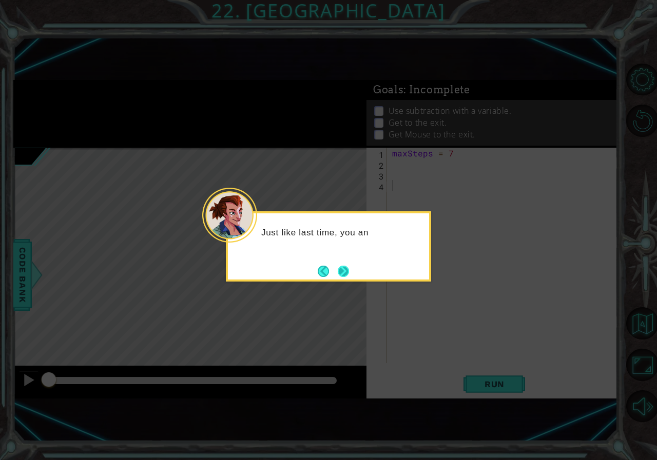
click at [344, 271] on button "Next" at bounding box center [343, 271] width 11 height 11
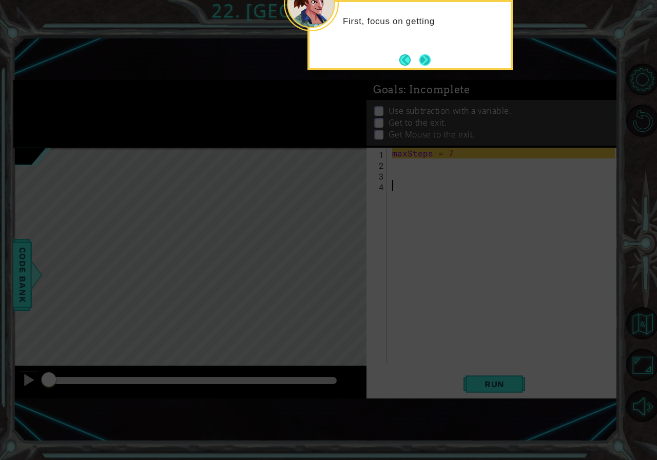
click at [423, 57] on button "Next" at bounding box center [424, 59] width 11 height 11
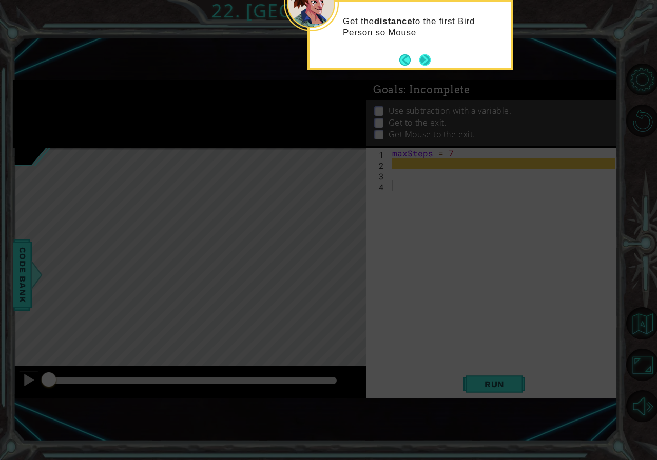
click at [421, 60] on button "Next" at bounding box center [424, 59] width 11 height 11
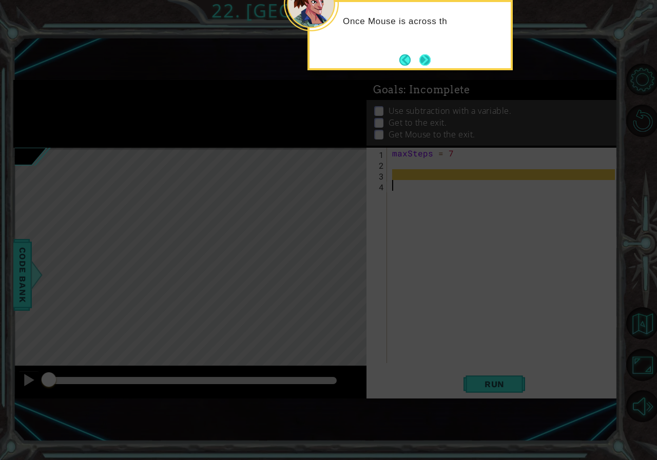
click at [431, 54] on button "Next" at bounding box center [424, 59] width 11 height 11
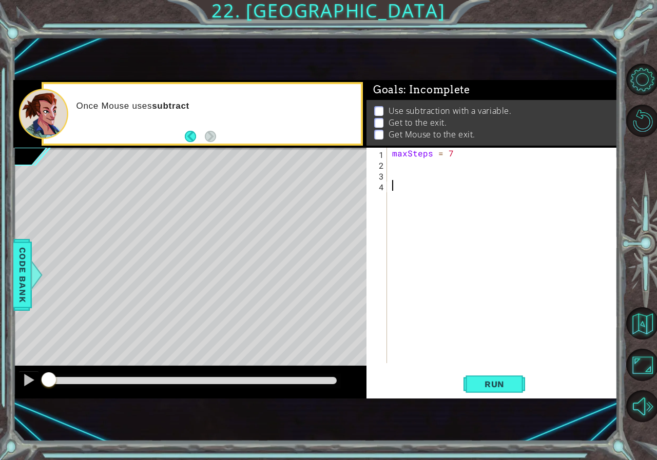
click at [415, 171] on div "maxSteps = 7" at bounding box center [505, 266] width 230 height 237
click at [411, 167] on div "maxSteps = 7" at bounding box center [505, 266] width 230 height 237
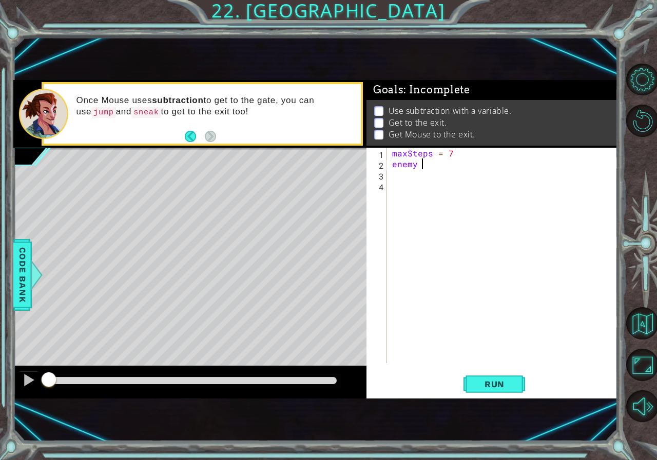
scroll to position [0, 1]
type textarea "enemy"
click at [648, 327] on button "Back to Map" at bounding box center [642, 324] width 32 height 32
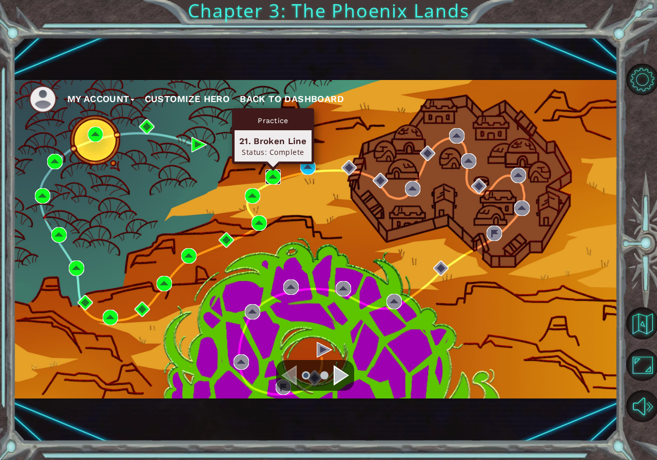
click at [271, 184] on img at bounding box center [272, 176] width 15 height 15
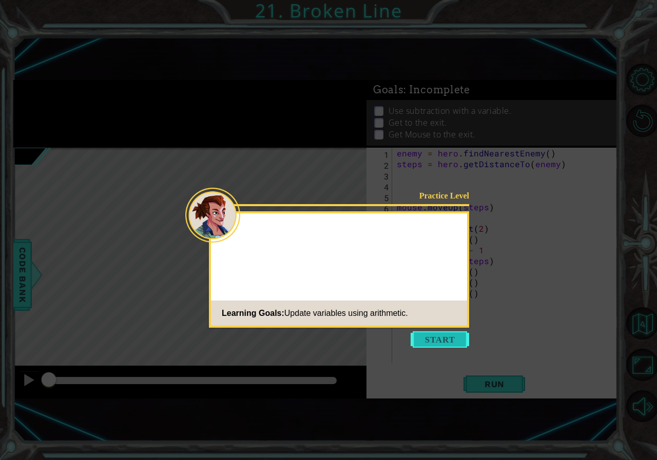
click at [435, 342] on button "Start" at bounding box center [440, 340] width 59 height 16
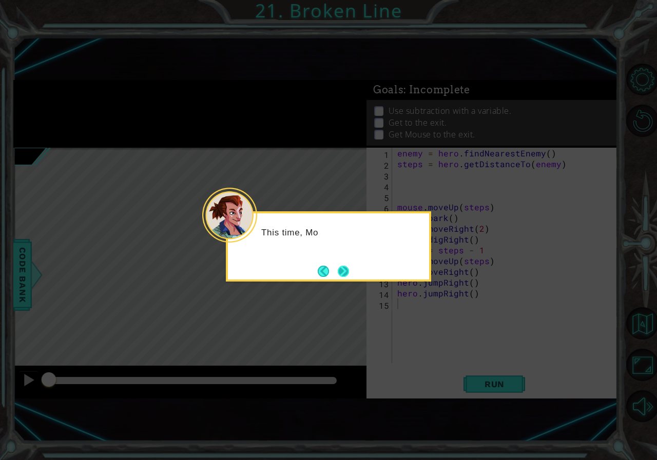
click at [340, 277] on button "Next" at bounding box center [343, 271] width 11 height 11
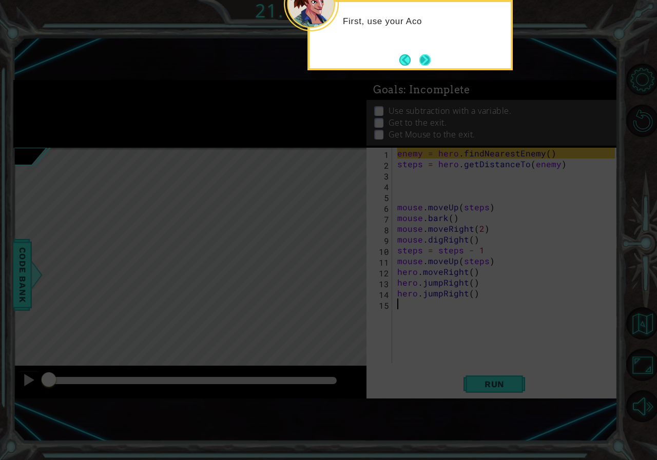
click at [422, 62] on button "Next" at bounding box center [424, 59] width 11 height 11
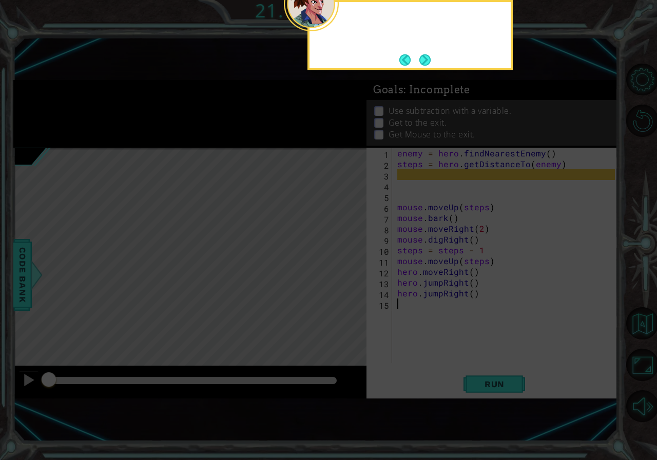
click at [422, 62] on button "Next" at bounding box center [425, 60] width 12 height 12
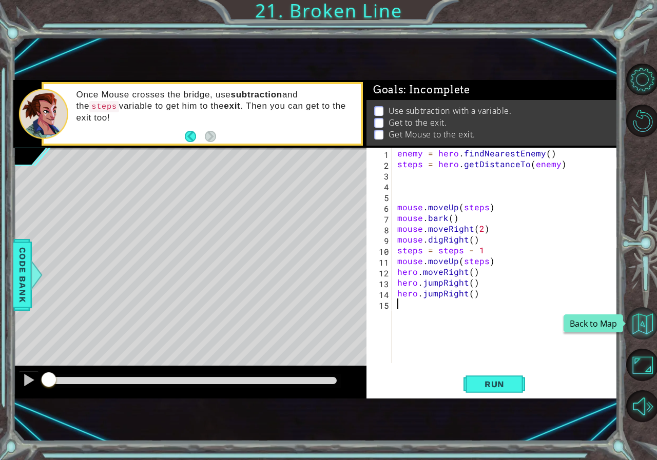
click at [647, 327] on button "Back to Map" at bounding box center [642, 324] width 32 height 32
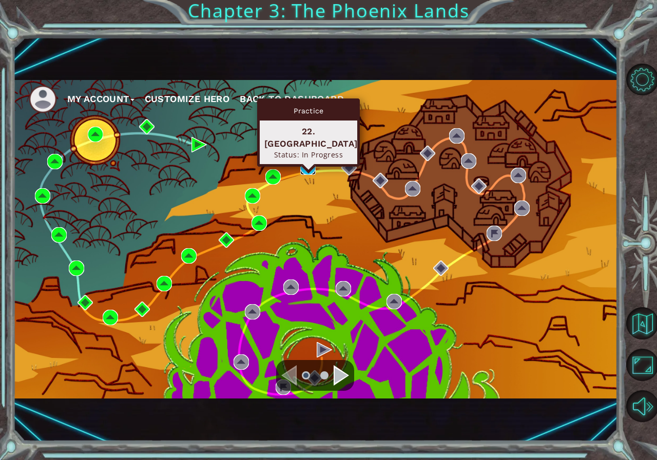
click at [315, 171] on img at bounding box center [307, 167] width 15 height 15
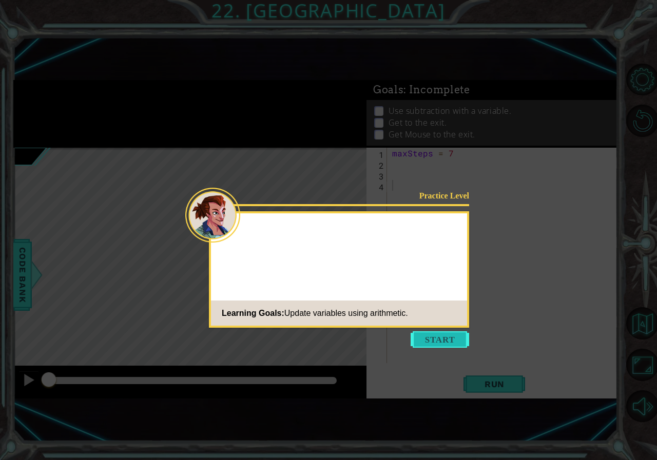
click at [448, 336] on button "Start" at bounding box center [440, 340] width 59 height 16
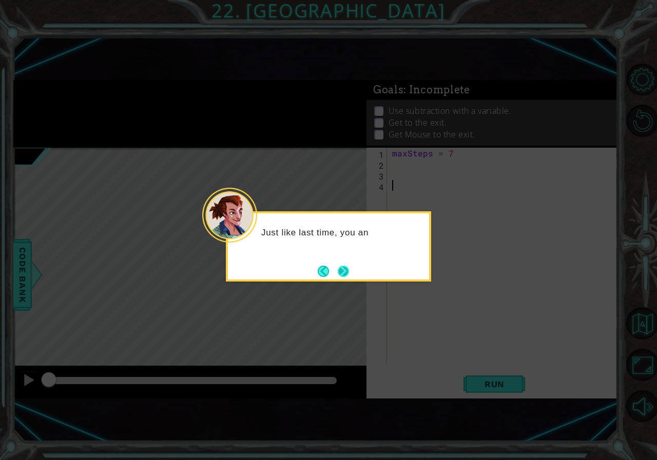
click at [345, 266] on button "Next" at bounding box center [344, 271] width 12 height 12
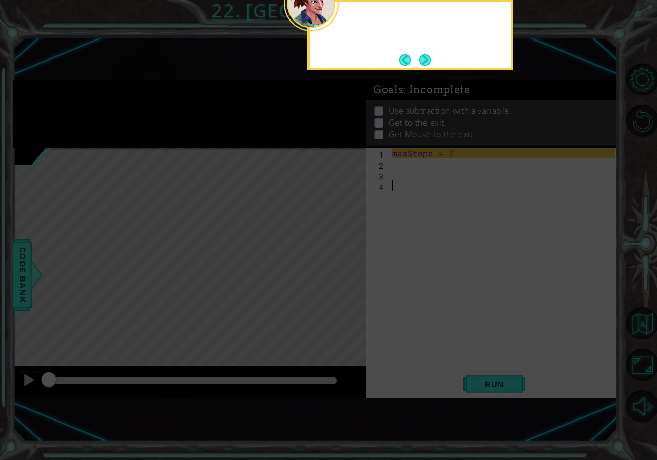
click at [345, 266] on icon at bounding box center [328, 128] width 657 height 663
click at [426, 70] on icon at bounding box center [328, 128] width 657 height 663
click at [426, 65] on button "Next" at bounding box center [424, 59] width 11 height 11
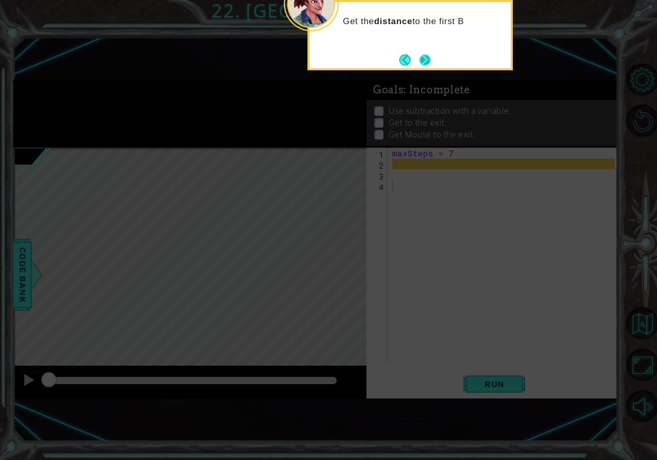
click at [423, 54] on button "Next" at bounding box center [424, 59] width 11 height 11
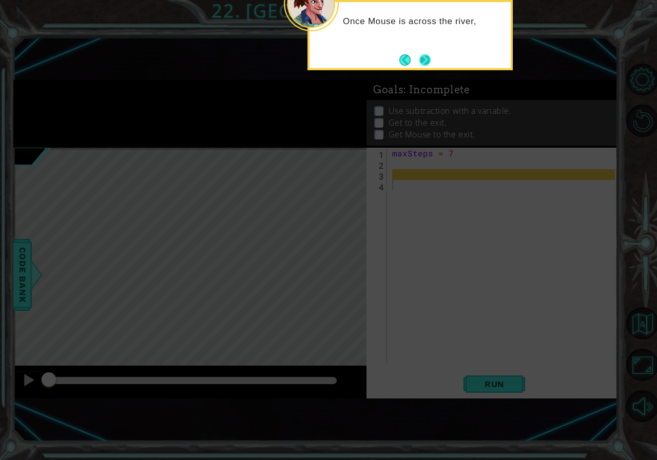
click at [421, 60] on button "Next" at bounding box center [424, 59] width 11 height 11
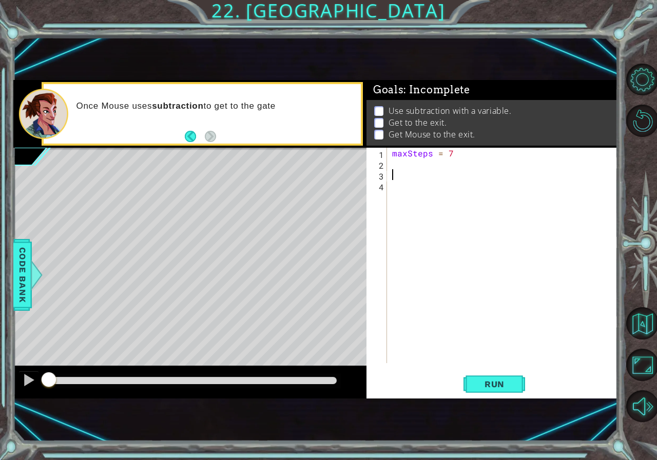
click at [393, 171] on div "maxSteps = 7" at bounding box center [505, 266] width 230 height 237
click at [403, 168] on div "maxSteps = 7" at bounding box center [505, 266] width 230 height 237
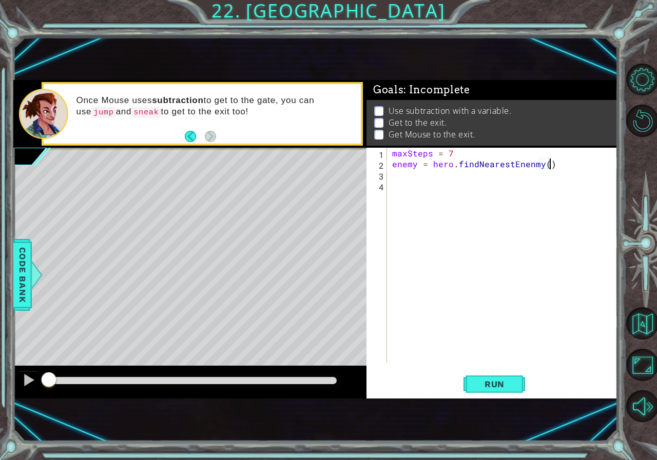
scroll to position [0, 9]
click at [530, 165] on div "maxSteps = 7 enemy = hero . findNearestEnenmy ( )" at bounding box center [505, 266] width 230 height 237
type textarea "enemy = hero.findNearestEnemy()"
click at [400, 181] on div "maxSteps = 7 enemy = hero . findNearestEnemy ( )" at bounding box center [505, 266] width 230 height 237
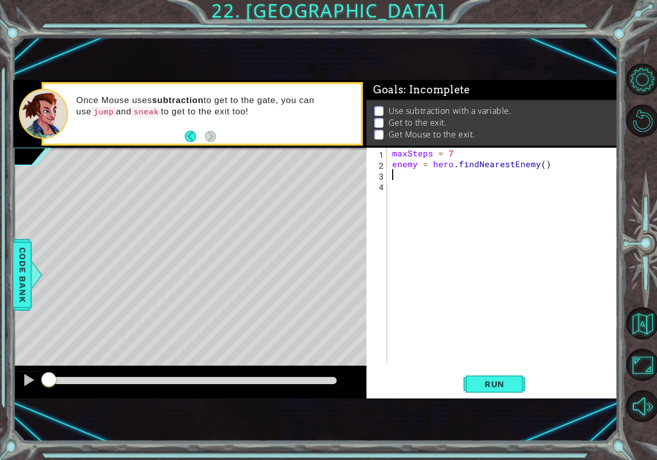
click at [402, 180] on div "maxSteps = 7 enemy = hero . findNearestEnemy ( )" at bounding box center [505, 266] width 230 height 237
type textarea "steps = hero.getDistanceTo(enemy)"
type textarea "e"
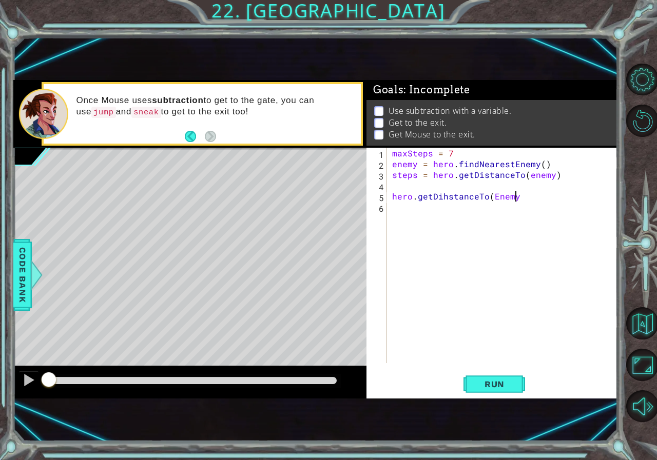
scroll to position [0, 7]
type textarea "hero.getDihstanceTo(Enemy)"
click at [657, 314] on button "Back to Map" at bounding box center [642, 324] width 32 height 32
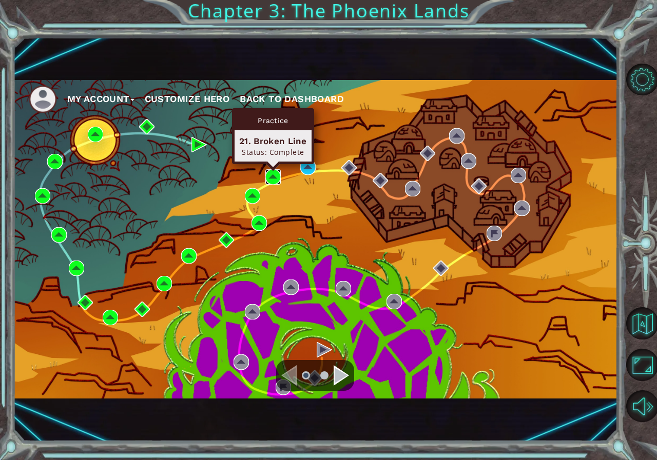
click at [280, 179] on img at bounding box center [272, 176] width 15 height 15
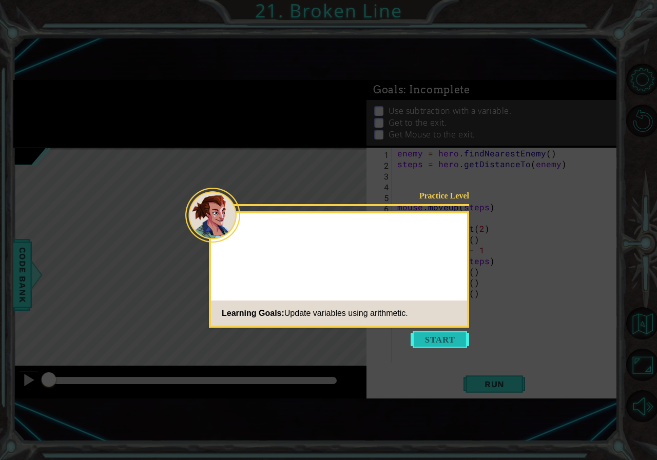
click at [447, 341] on button "Start" at bounding box center [440, 340] width 59 height 16
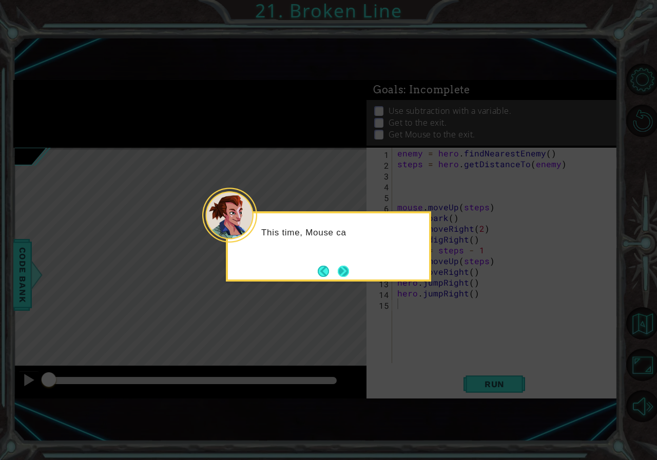
click at [342, 277] on button "Next" at bounding box center [343, 271] width 11 height 11
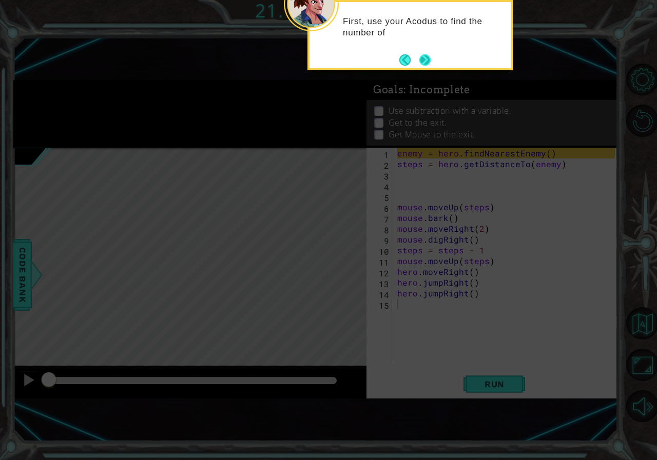
click at [420, 56] on button "Next" at bounding box center [424, 59] width 11 height 11
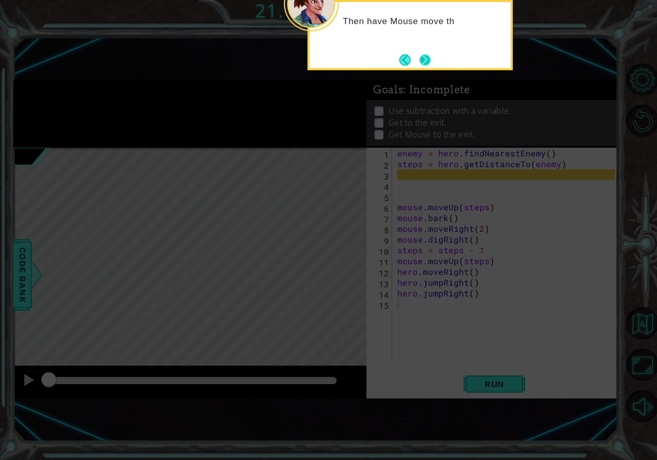
click at [431, 66] on button "Next" at bounding box center [424, 59] width 11 height 11
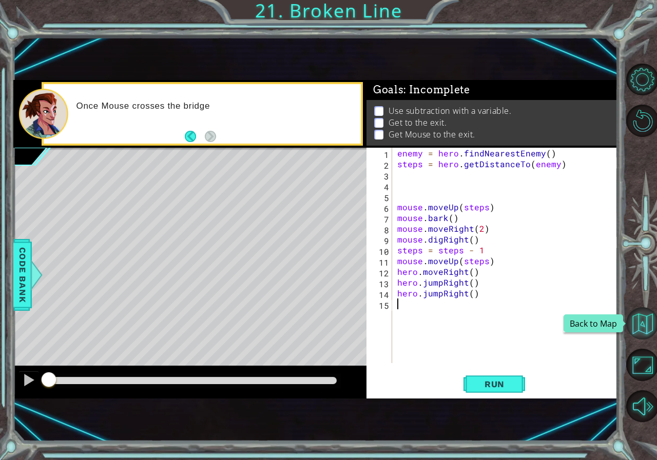
click at [642, 332] on button "Back to Map" at bounding box center [642, 324] width 32 height 32
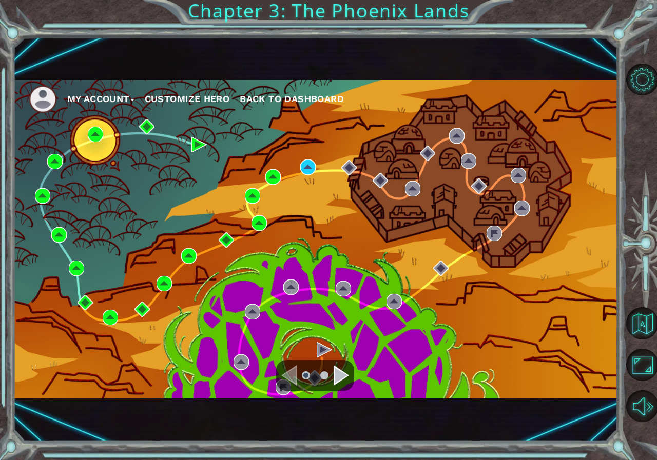
click at [305, 158] on div "My Account Customize Hero Back to Dashboard" at bounding box center [315, 239] width 605 height 319
click at [318, 173] on div "My Account Customize Hero Back to Dashboard" at bounding box center [315, 239] width 605 height 319
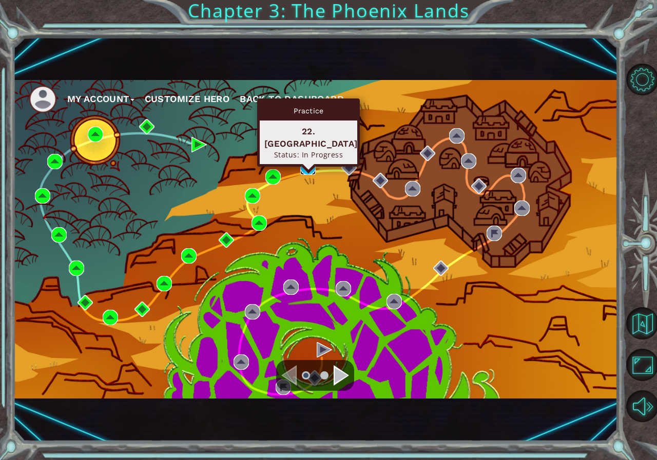
click at [308, 170] on img at bounding box center [307, 167] width 15 height 15
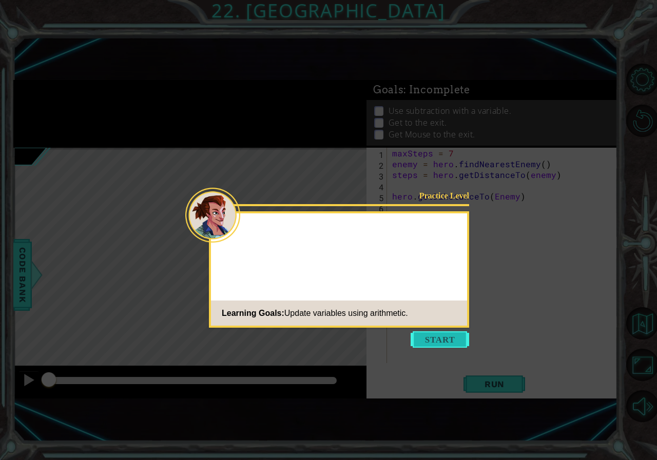
click at [445, 340] on button "Start" at bounding box center [440, 340] width 59 height 16
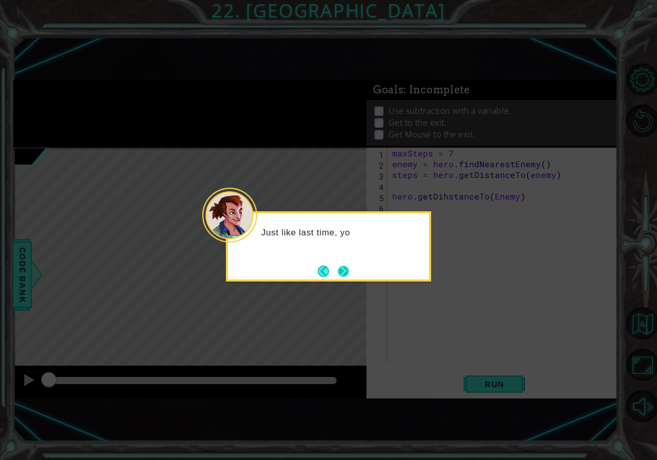
click at [349, 269] on button "Next" at bounding box center [343, 271] width 11 height 11
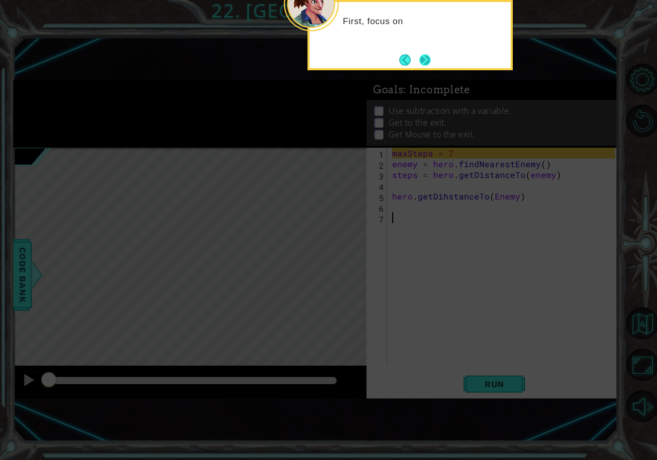
click at [422, 54] on button "Next" at bounding box center [425, 60] width 12 height 12
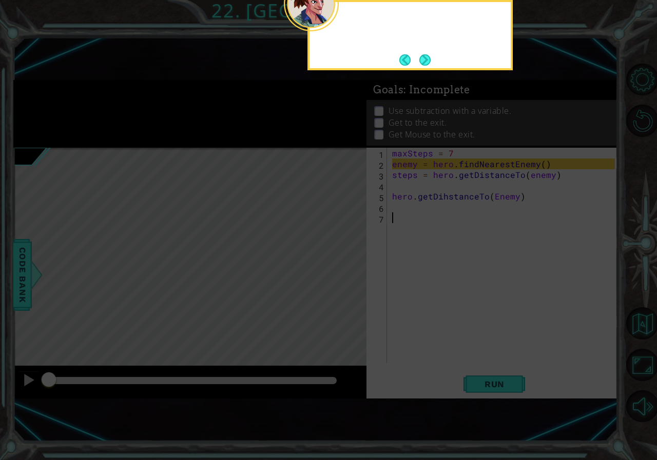
click at [422, 52] on footer at bounding box center [414, 59] width 31 height 15
click at [422, 54] on button "Next" at bounding box center [425, 60] width 12 height 12
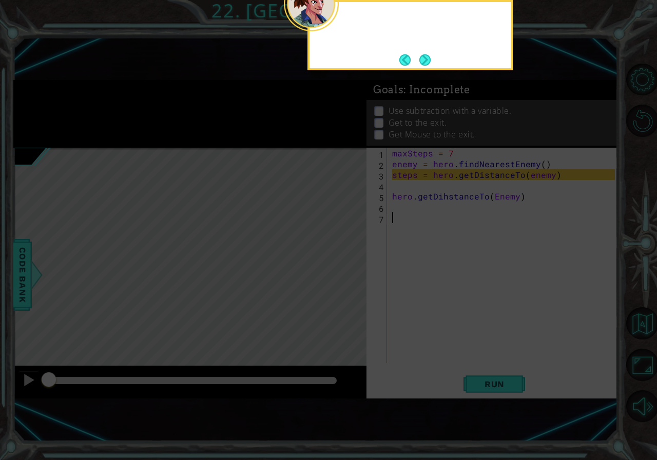
click at [422, 54] on button "Next" at bounding box center [424, 59] width 11 height 11
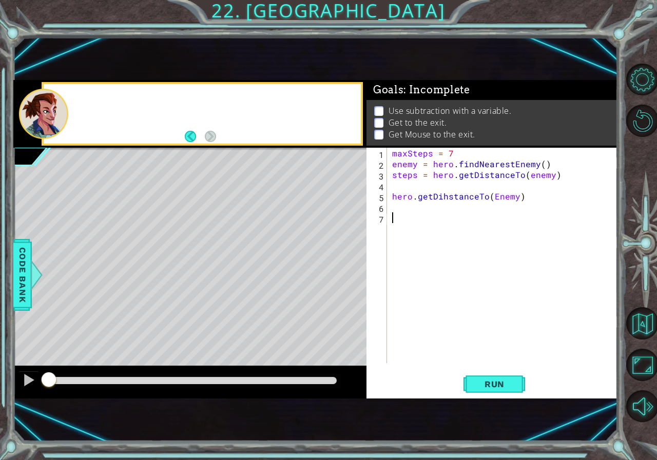
click at [422, 52] on div "1 ההההההההההההההההההההההההההההההההההההההההההההההההההההההההההההההההההההההההההההה…" at bounding box center [315, 239] width 605 height 405
click at [394, 217] on div "maxSteps = 7 enemy = hero . findNearestEnemy ( ) steps = hero . getDistanceTo (…" at bounding box center [505, 266] width 230 height 237
click at [397, 206] on div "maxSteps = 7 enemy = hero . findNearestEnemy ( ) steps = hero . getDistanceTo (…" at bounding box center [505, 266] width 230 height 237
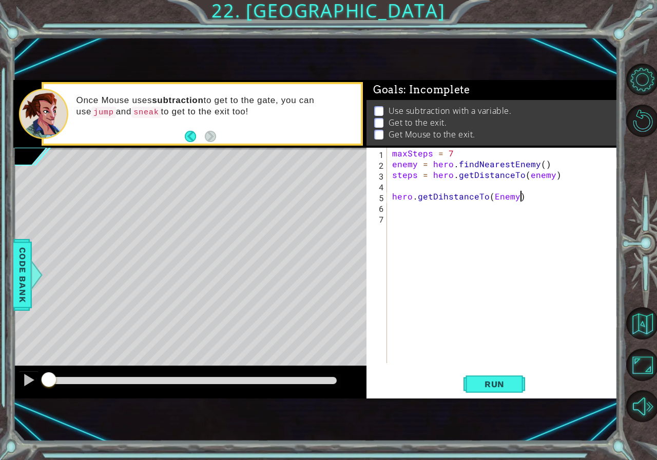
click at [523, 195] on div "maxSteps = 7 enemy = hero . findNearestEnemy ( ) steps = hero . getDistanceTo (…" at bounding box center [505, 266] width 230 height 237
type textarea "h"
type textarea "mouse.moveRight(steps)"
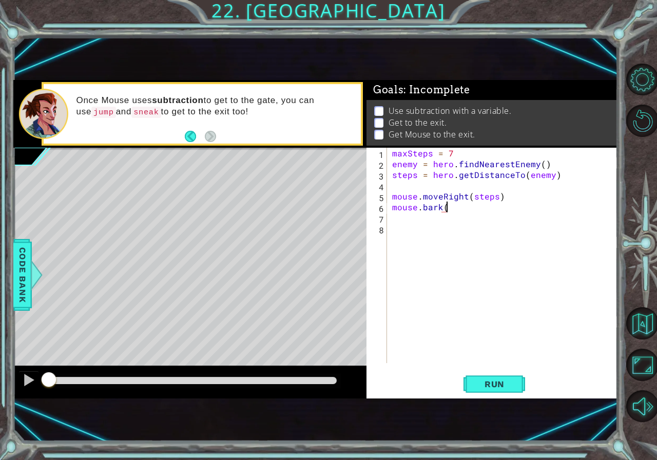
type textarea "mouse.bark()"
type textarea "mouse.moveUp(3)"
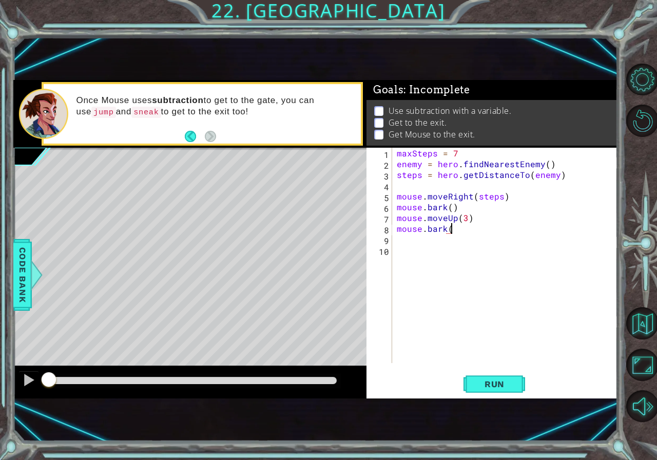
type textarea "mouse.bark()"
type textarea "maxSteps = maxSteps - 3"
click at [414, 258] on div "maxSteps = 7 enemy = hero . findNearestEnemy ( ) steps = hero . getDistanceTo (…" at bounding box center [507, 266] width 225 height 237
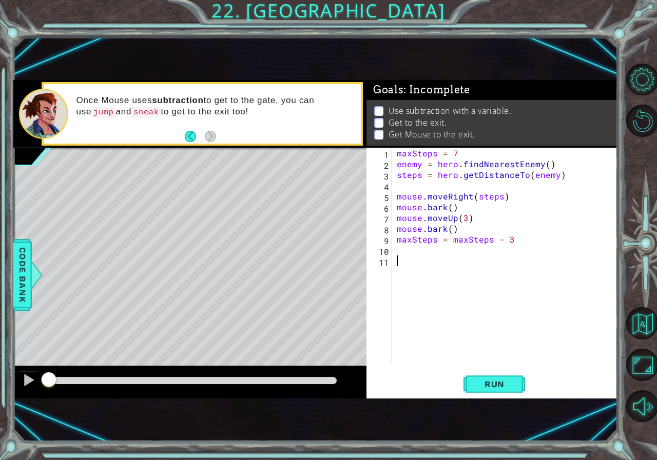
click at [414, 252] on div "maxSteps = 7 enemy = hero . findNearestEnemy ( ) steps = hero . getDistanceTo (…" at bounding box center [507, 266] width 225 height 237
click at [529, 245] on div "maxSteps = 7 enemy = hero . findNearestEnemy ( ) steps = hero . getDistanceTo (…" at bounding box center [507, 266] width 225 height 237
click at [439, 253] on div "maxSteps = 7 enemy = hero . findNearestEnemy ( ) steps = hero . getDistanceTo (…" at bounding box center [507, 266] width 225 height 237
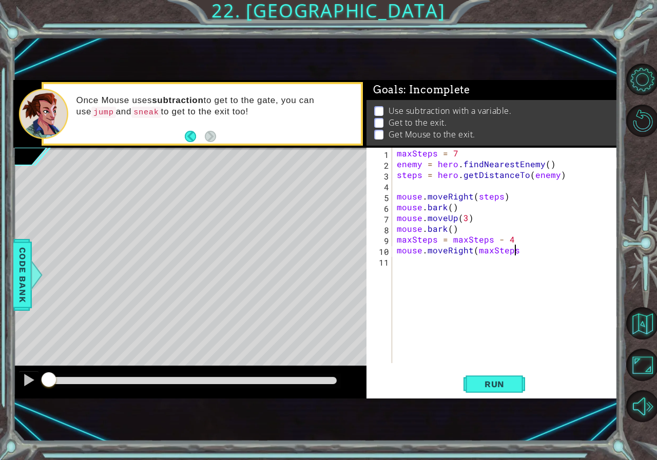
scroll to position [0, 7]
type textarea "mouse.moveRight(maxSteps)"
click at [444, 263] on div "maxSteps = 7 enemy = hero . findNearestEnemy ( ) steps = hero . getDistanceTo (…" at bounding box center [507, 266] width 225 height 237
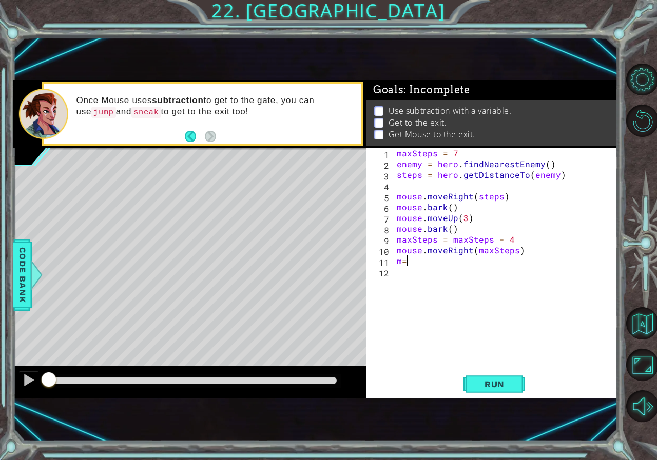
type textarea "m"
type textarea "hero.moveUp()"
type textarea "hero.jumpUp()"
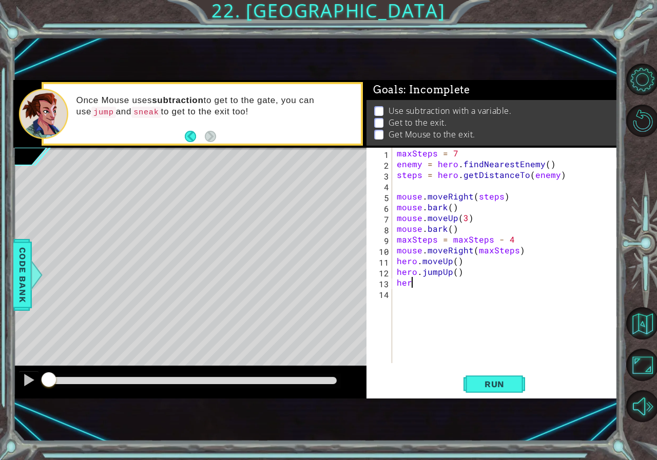
type textarea "h"
click at [514, 378] on button "Run" at bounding box center [495, 384] width 62 height 25
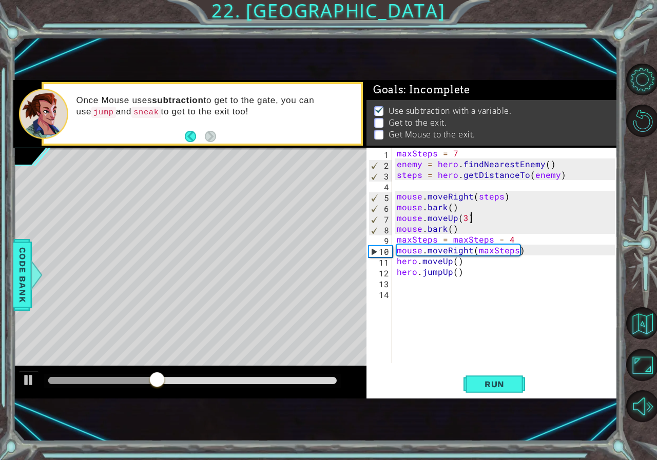
click at [469, 219] on div "maxSteps = 7 enemy = hero . findNearestEnemy ( ) steps = hero . getDistanceTo (…" at bounding box center [507, 266] width 225 height 237
click at [464, 216] on div "maxSteps = 7 enemy = hero . findNearestEnemy ( ) steps = hero . getDistanceTo (…" at bounding box center [507, 266] width 225 height 237
type textarea "mouse.moveUp(2)"
click at [512, 384] on span "Run" at bounding box center [494, 384] width 41 height 10
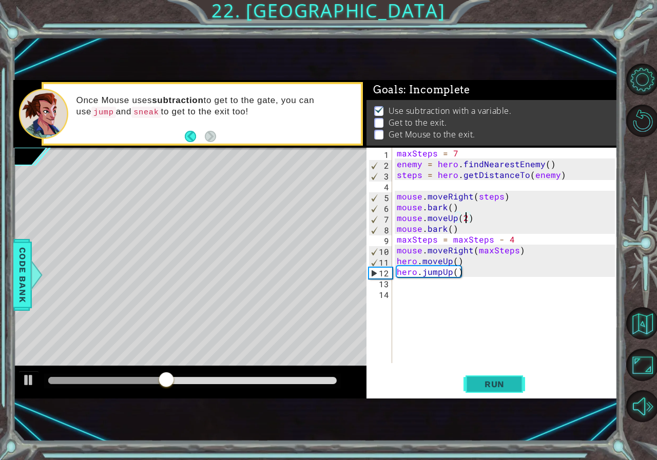
click at [514, 391] on button "Run" at bounding box center [495, 384] width 62 height 25
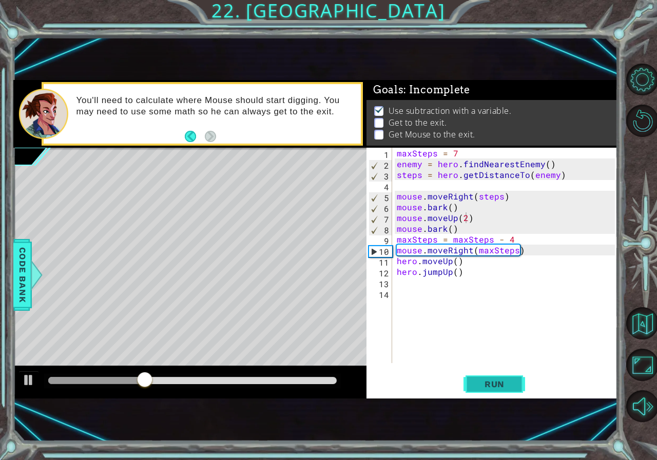
click at [503, 389] on span "Run" at bounding box center [494, 384] width 41 height 10
